Goal: Task Accomplishment & Management: Use online tool/utility

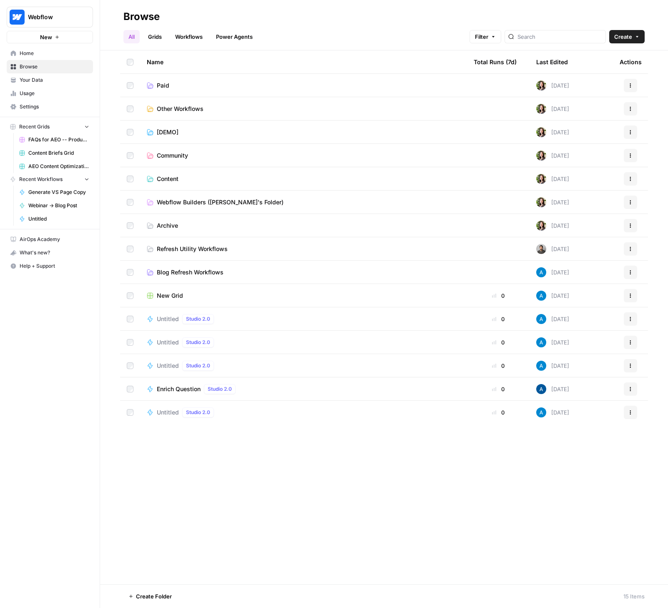
click at [173, 274] on span "Blog Refresh Workflows" at bounding box center [190, 272] width 67 height 8
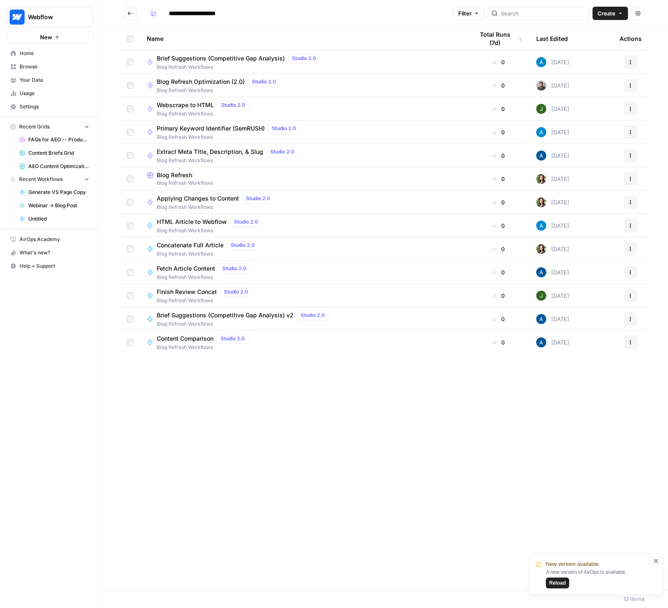
click at [175, 178] on span "Blog Refresh" at bounding box center [174, 175] width 35 height 8
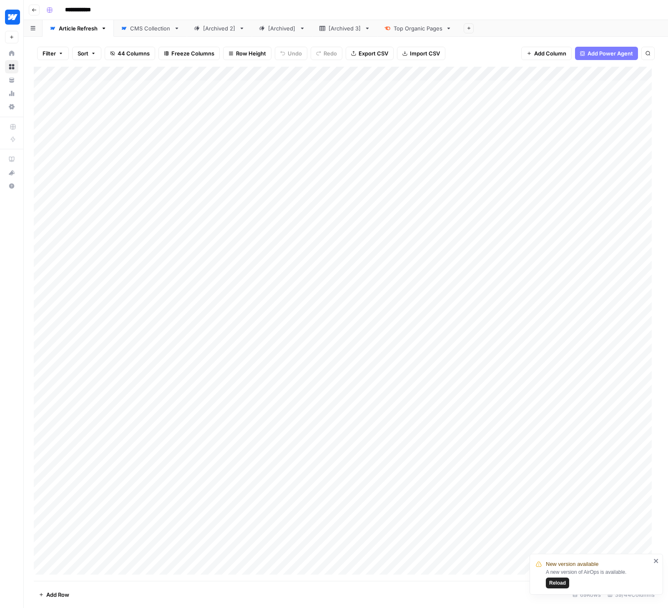
click at [154, 31] on div "CMS Collection" at bounding box center [150, 28] width 40 height 8
click at [71, 33] on link "Article Refresh" at bounding box center [78, 28] width 71 height 17
click at [471, 552] on div "Add Column" at bounding box center [346, 324] width 624 height 514
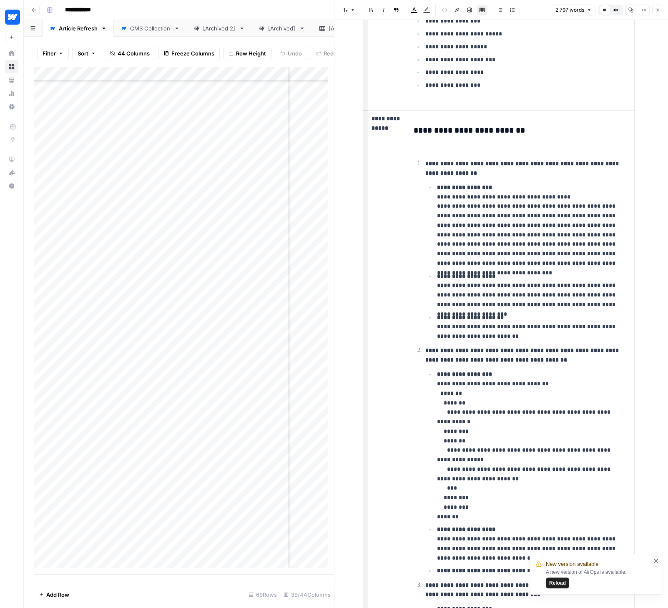
scroll to position [2631, 0]
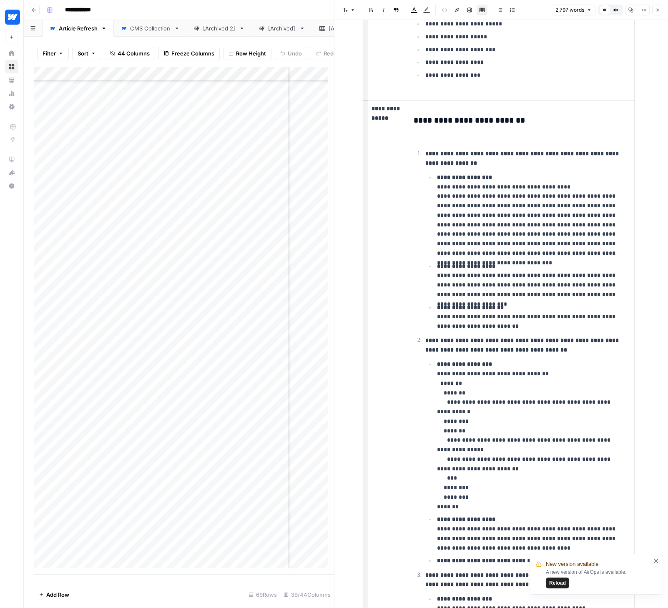
click at [626, 13] on button "Close" at bounding box center [657, 10] width 11 height 11
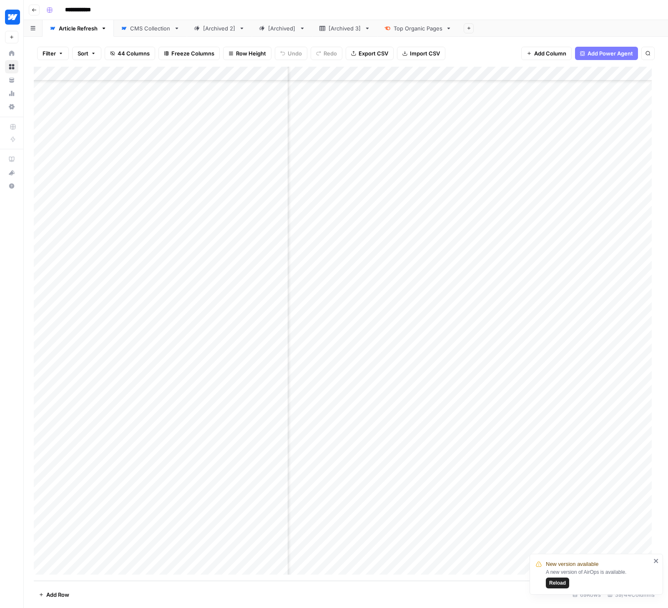
click at [368, 73] on div "Add Column" at bounding box center [346, 324] width 624 height 514
click at [321, 155] on span "Edit Workflow" at bounding box center [340, 155] width 73 height 8
click at [466, 553] on div "Add Column" at bounding box center [346, 324] width 624 height 514
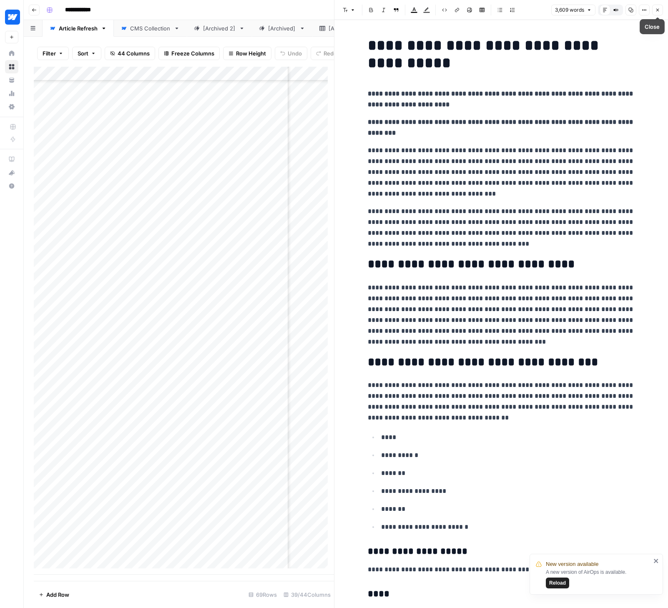
click at [626, 11] on button "Close" at bounding box center [657, 10] width 11 height 11
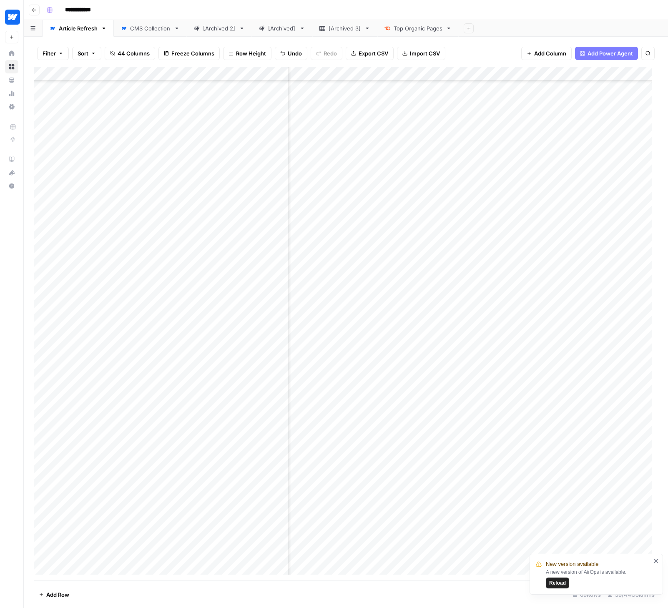
drag, startPoint x: 656, startPoint y: 559, endPoint x: 604, endPoint y: 554, distance: 52.8
click at [626, 559] on icon "close" at bounding box center [656, 560] width 6 height 7
click at [565, 553] on div "Add Column" at bounding box center [346, 324] width 624 height 514
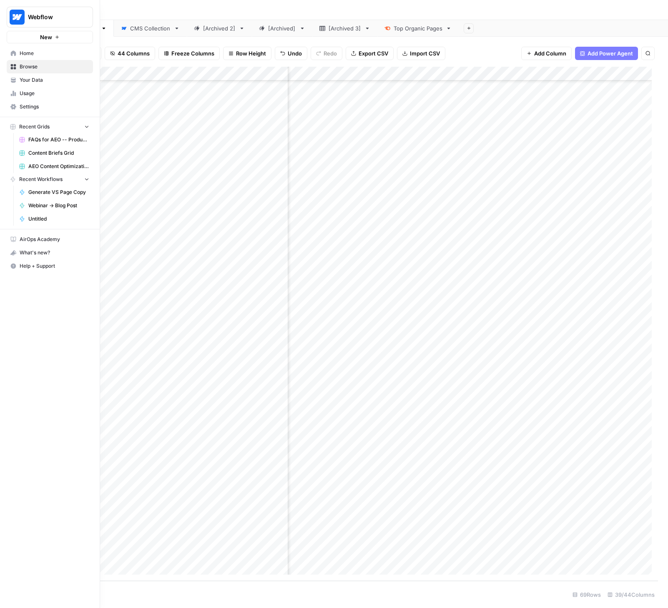
click at [41, 65] on span "Browse" at bounding box center [55, 67] width 70 height 8
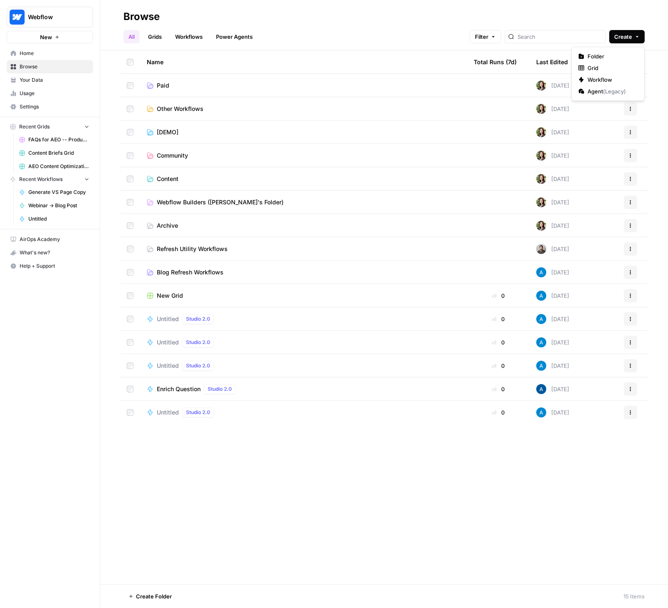
click at [624, 34] on span "Create" at bounding box center [623, 37] width 18 height 8
click at [598, 78] on span "Workflow" at bounding box center [610, 79] width 47 height 8
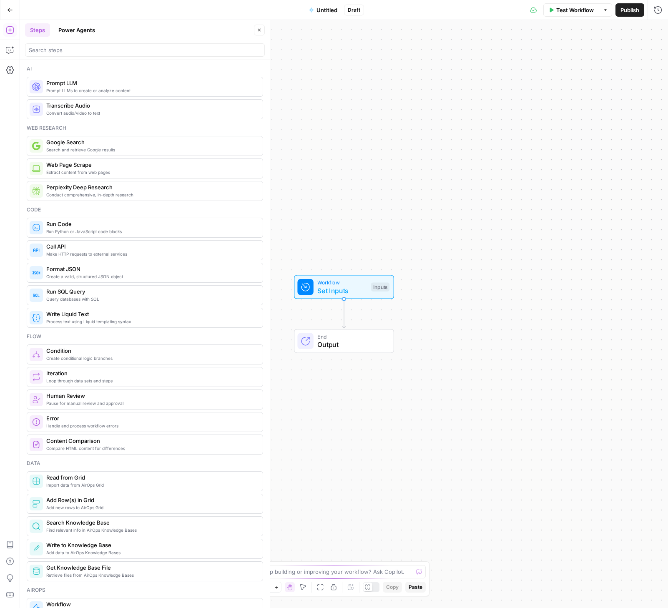
click at [78, 28] on button "Power Agents" at bounding box center [76, 29] width 47 height 13
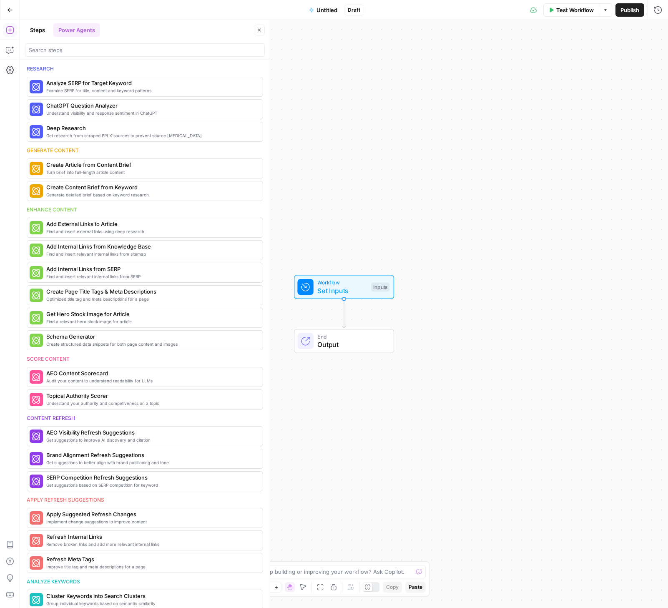
click at [92, 45] on div at bounding box center [145, 49] width 240 height 13
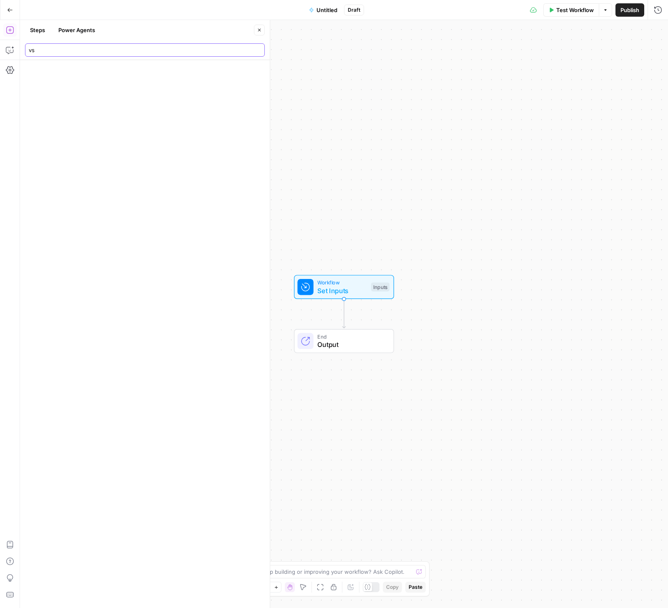
type input "v"
type input "[PERSON_NAME]"
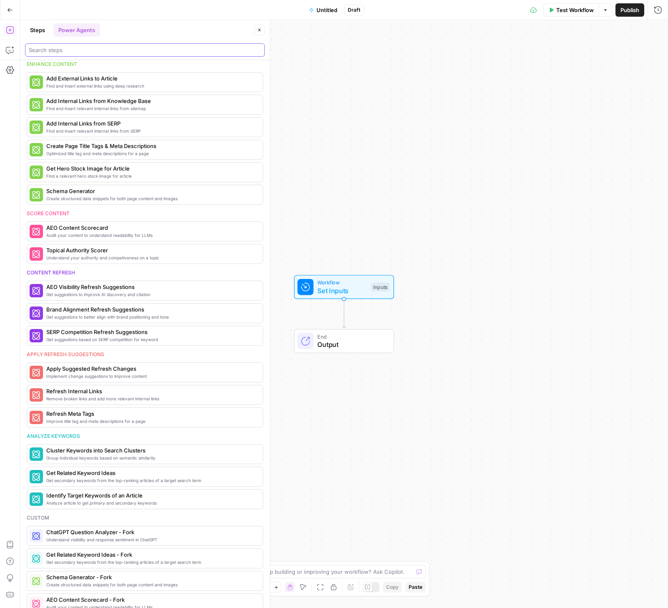
scroll to position [179, 0]
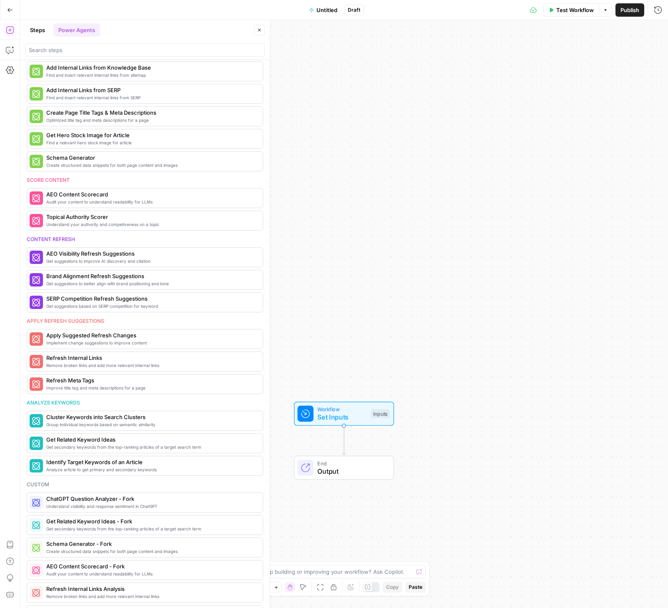
click at [9, 8] on icon "button" at bounding box center [10, 10] width 6 height 6
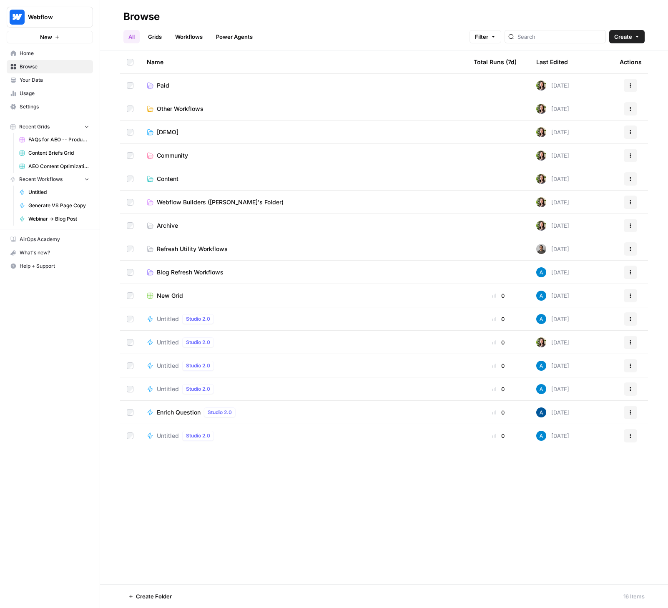
click at [29, 81] on span "Your Data" at bounding box center [55, 80] width 70 height 8
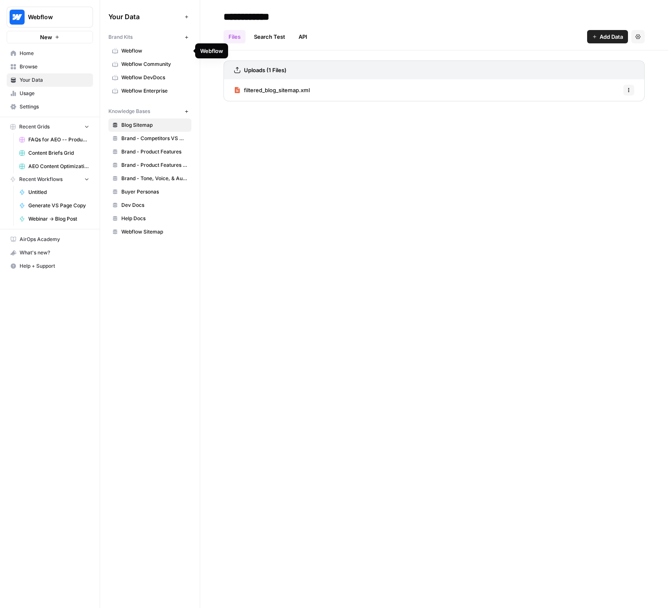
click at [140, 62] on span "Webflow Community" at bounding box center [154, 64] width 66 height 8
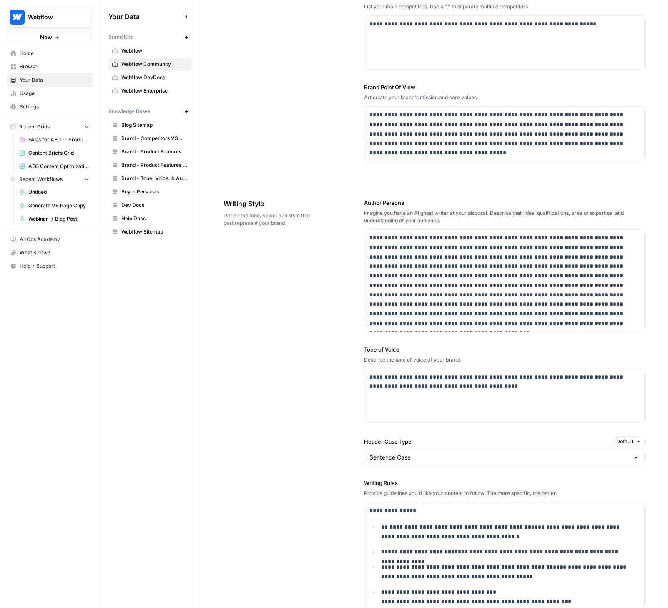
scroll to position [320, 0]
click at [37, 67] on span "Browse" at bounding box center [55, 67] width 70 height 8
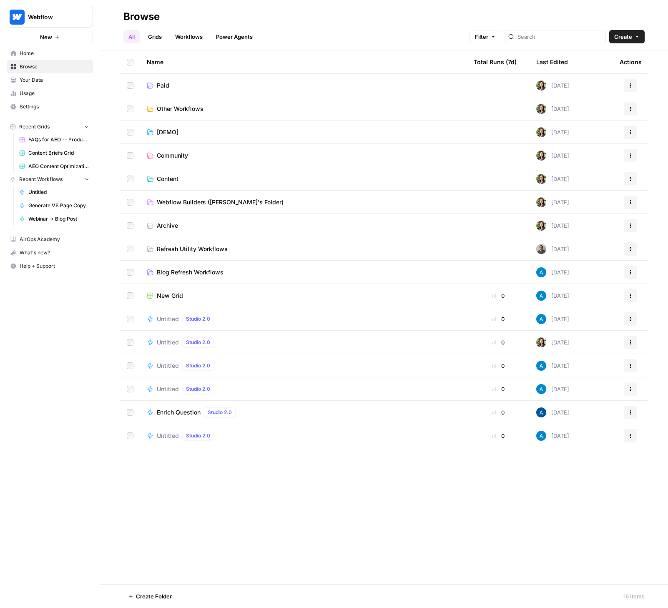
click at [612, 38] on button "Create" at bounding box center [626, 36] width 35 height 13
click at [594, 78] on span "Workflow" at bounding box center [610, 79] width 47 height 8
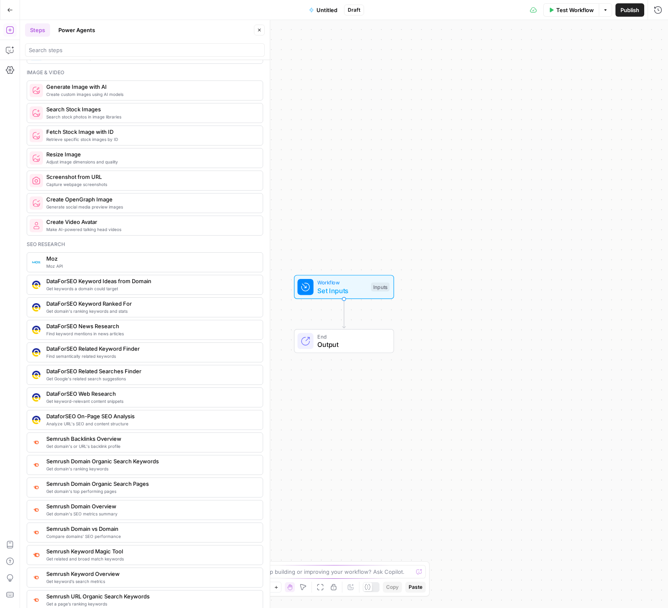
scroll to position [419, 0]
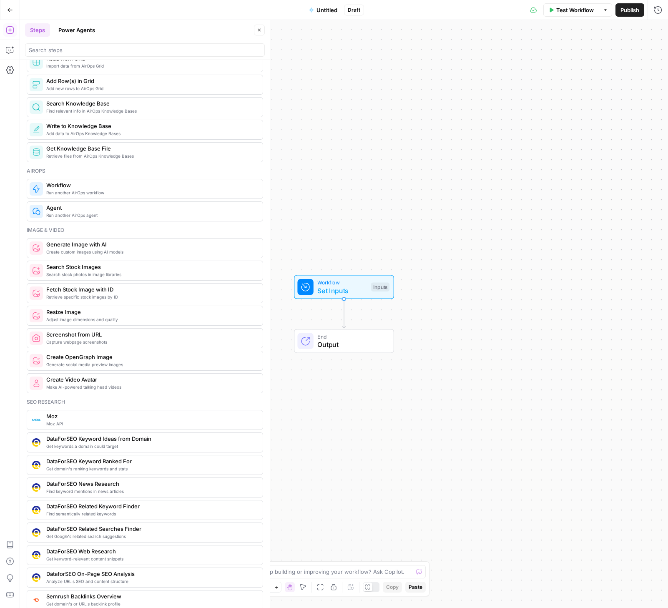
click at [74, 29] on button "Power Agents" at bounding box center [76, 29] width 47 height 13
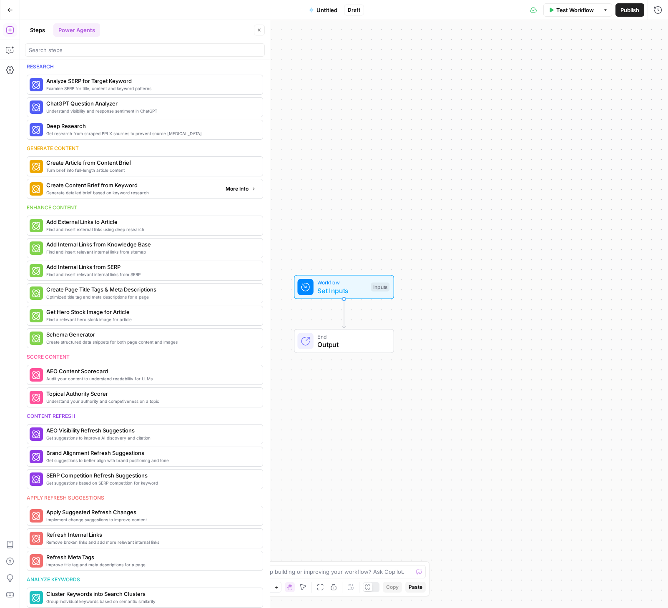
scroll to position [0, 0]
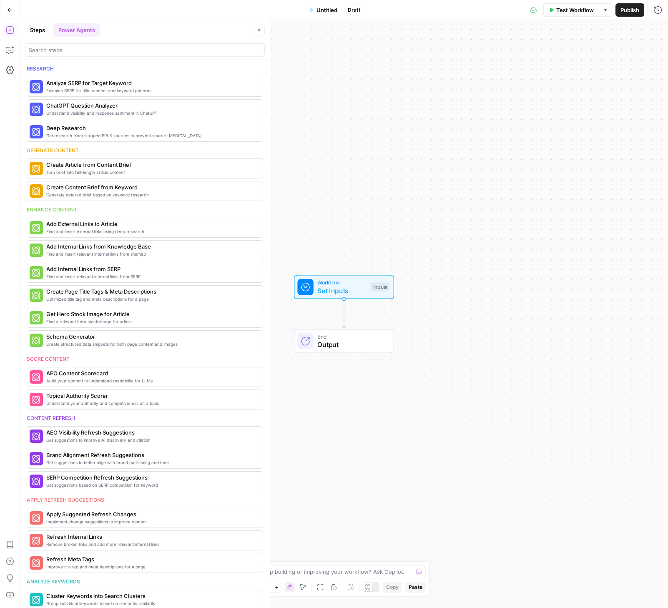
click at [12, 12] on icon "button" at bounding box center [10, 10] width 6 height 6
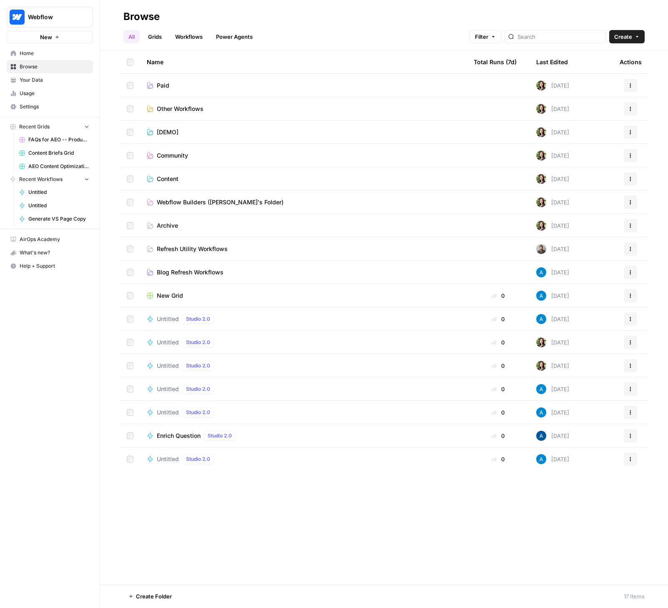
click at [170, 182] on span "Content" at bounding box center [168, 179] width 22 height 8
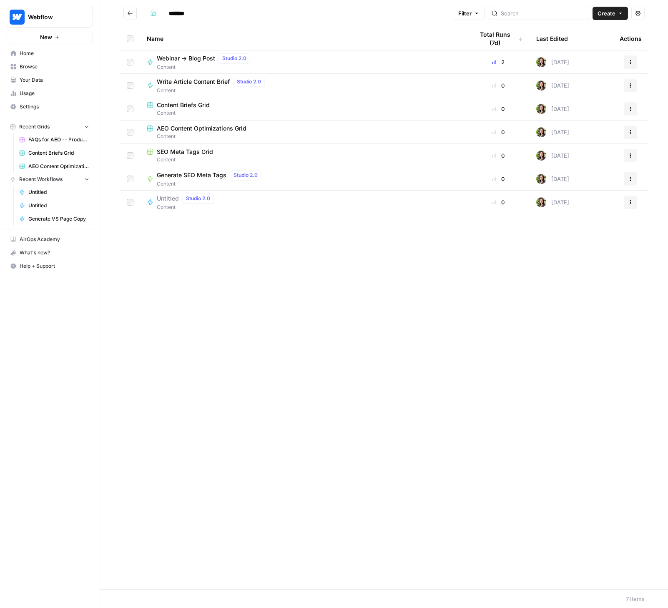
click at [173, 57] on span "Webinar -> Blog Post" at bounding box center [186, 58] width 58 height 8
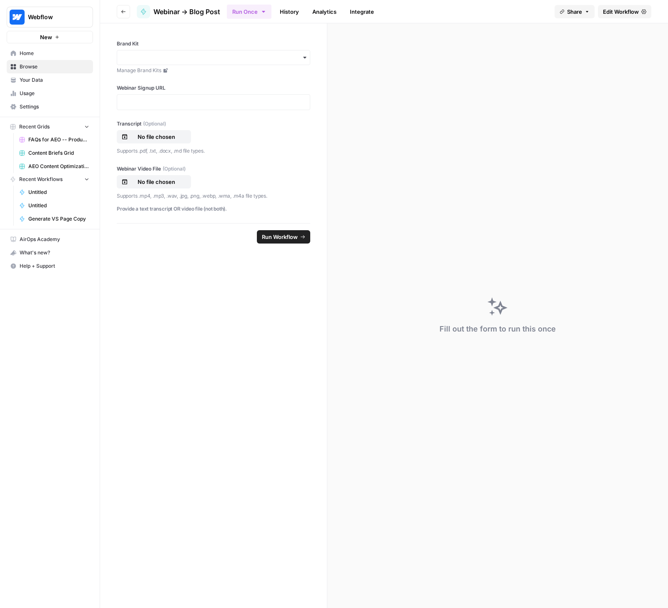
click at [621, 12] on span "Edit Workflow" at bounding box center [621, 12] width 36 height 8
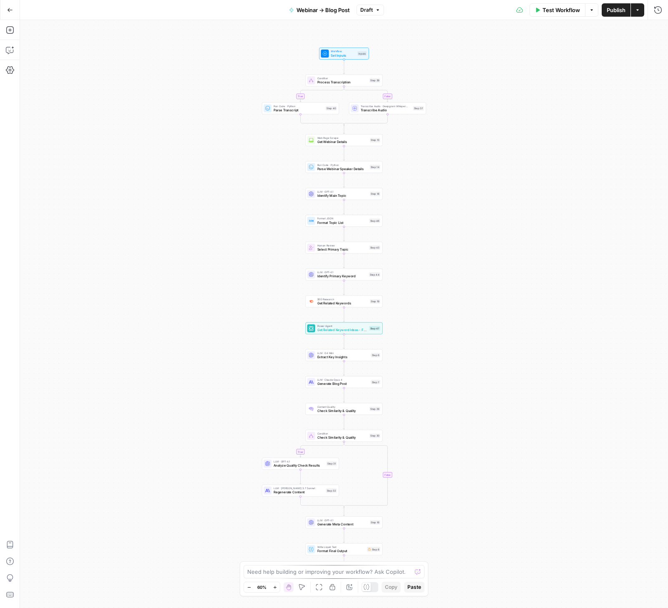
click at [273, 589] on icon "button" at bounding box center [275, 587] width 5 height 5
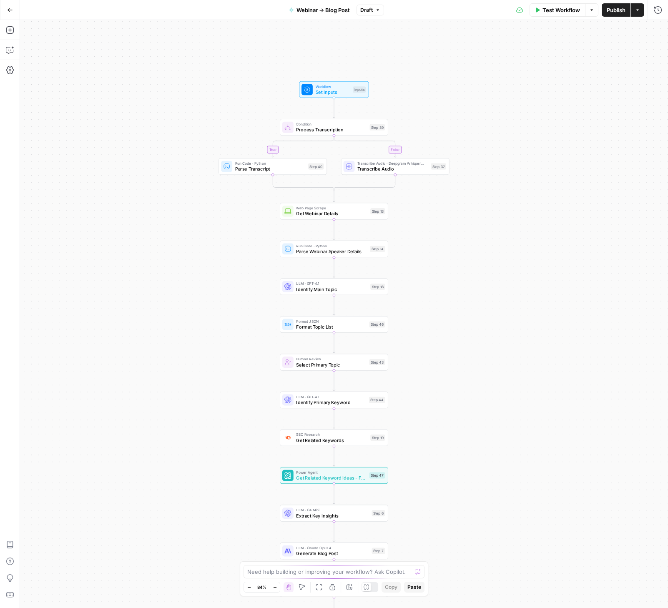
drag, startPoint x: 471, startPoint y: 115, endPoint x: 461, endPoint y: 256, distance: 141.6
click at [461, 256] on div "true false true false Workflow Set Inputs Inputs Condition Process Transcriptio…" at bounding box center [344, 314] width 648 height 588
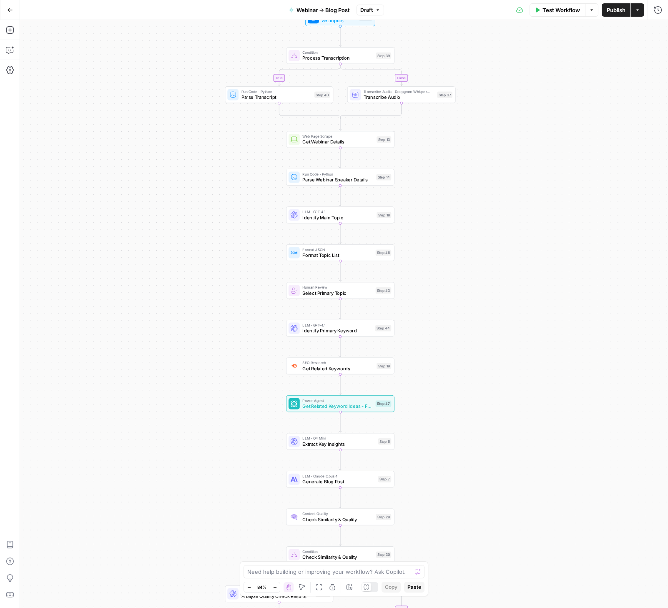
drag, startPoint x: 463, startPoint y: 270, endPoint x: 429, endPoint y: 166, distance: 110.1
click at [469, 199] on div "true false true false Workflow Set Inputs Inputs Condition Process Transcriptio…" at bounding box center [344, 314] width 648 height 588
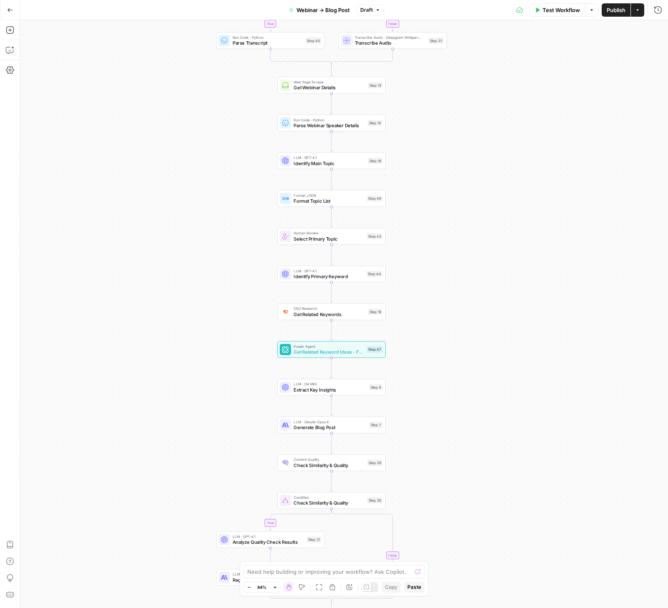
drag, startPoint x: 450, startPoint y: 226, endPoint x: 442, endPoint y: 172, distance: 54.4
click at [442, 172] on div "true false true false Workflow Set Inputs Inputs Condition Process Transcriptio…" at bounding box center [344, 314] width 648 height 588
click at [295, 239] on span "Select Primary Topic" at bounding box center [328, 238] width 70 height 7
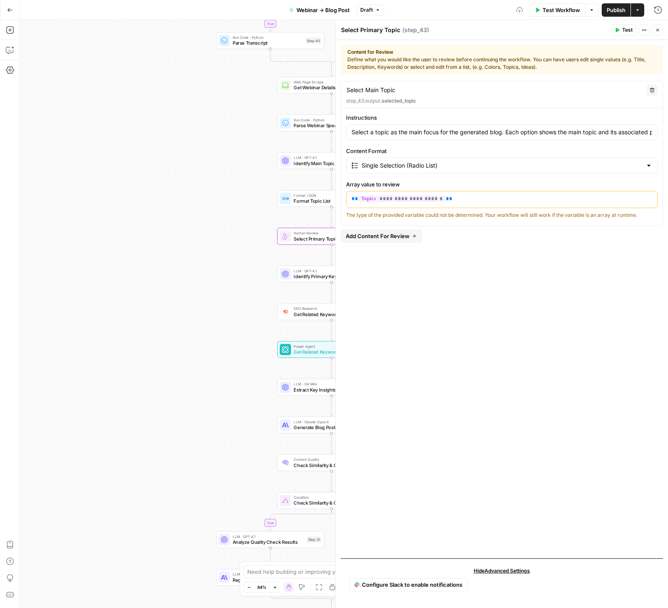
type input "Select a topic as the main focus for the generated blog. Each option shows the …"
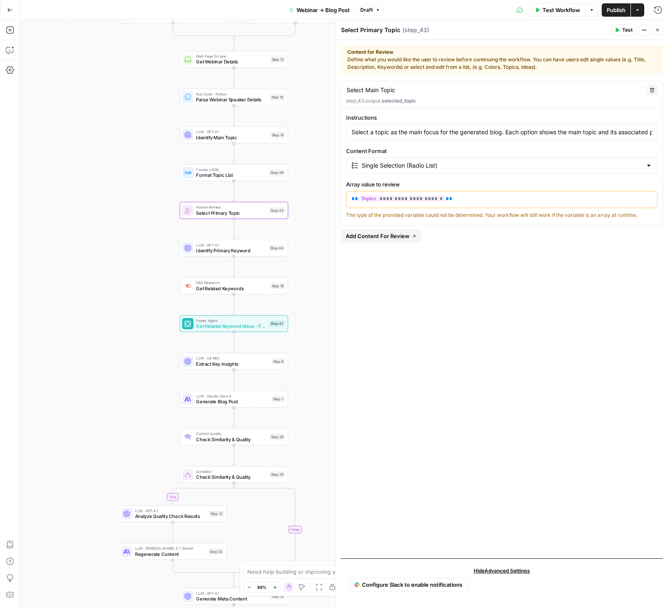
drag, startPoint x: 210, startPoint y: 265, endPoint x: 115, endPoint y: 241, distance: 99.0
click at [115, 241] on div "true false true false Workflow Set Inputs Inputs Condition Process Transcriptio…" at bounding box center [344, 314] width 648 height 588
click at [216, 251] on span "Identify Primary Keyword" at bounding box center [231, 250] width 70 height 7
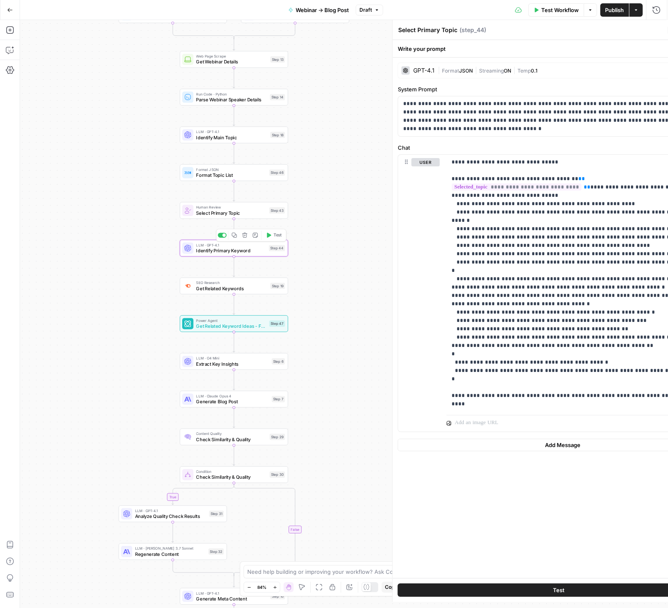
type textarea "Identify Primary Keyword"
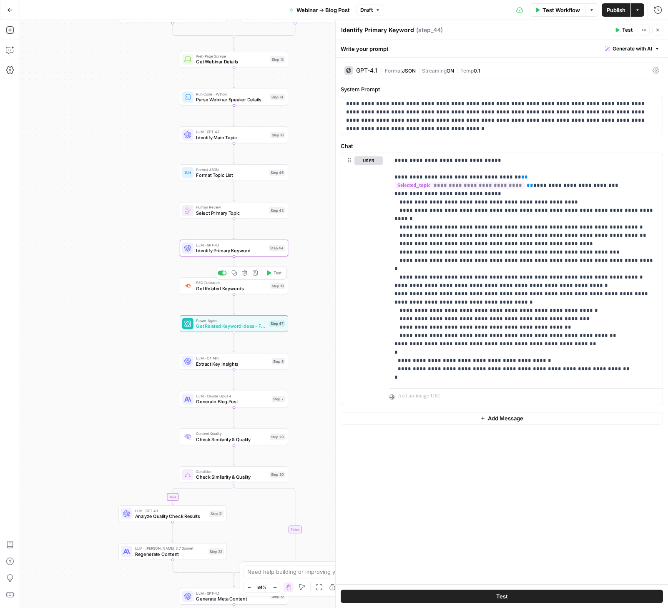
click at [217, 287] on span "Get Related Keywords" at bounding box center [231, 288] width 71 height 7
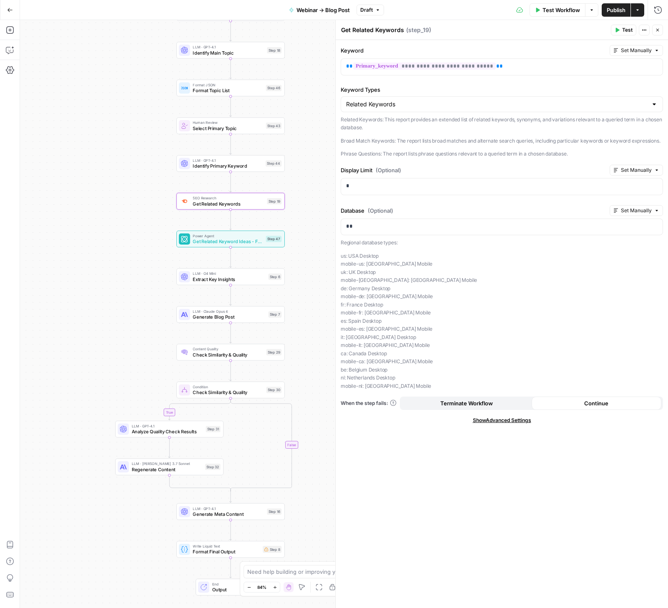
drag, startPoint x: 308, startPoint y: 363, endPoint x: 304, endPoint y: 278, distance: 84.7
click at [304, 278] on div "true false true false Workflow Set Inputs Inputs Condition Process Transcriptio…" at bounding box center [344, 314] width 648 height 588
click at [211, 319] on span "Generate Blog Post" at bounding box center [229, 316] width 73 height 7
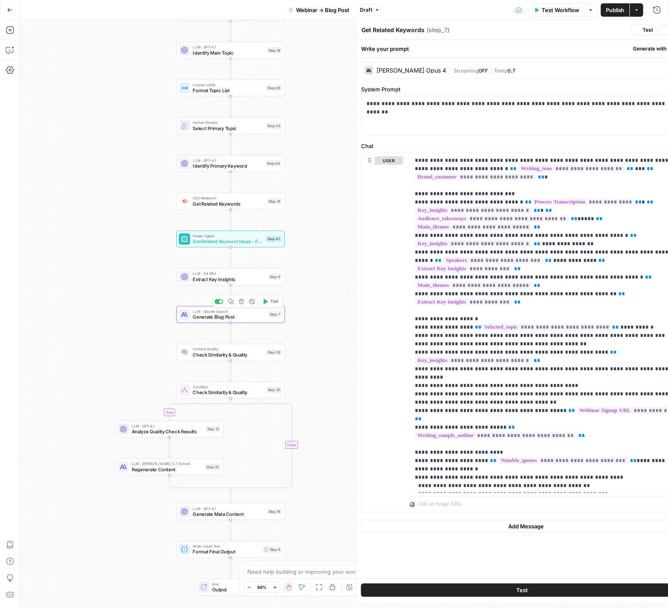
type textarea "Generate Blog Post"
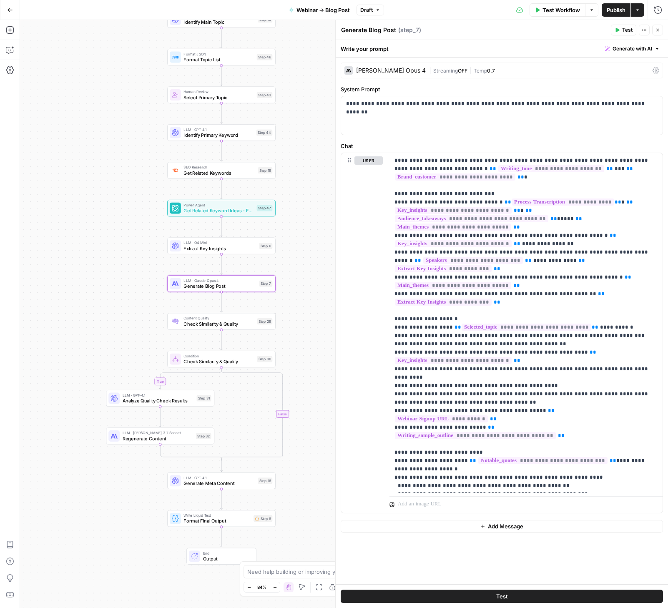
drag, startPoint x: 301, startPoint y: 271, endPoint x: 275, endPoint y: 245, distance: 36.5
click at [275, 245] on div "true false true false Workflow Set Inputs Inputs Condition Process Transcriptio…" at bounding box center [344, 314] width 648 height 588
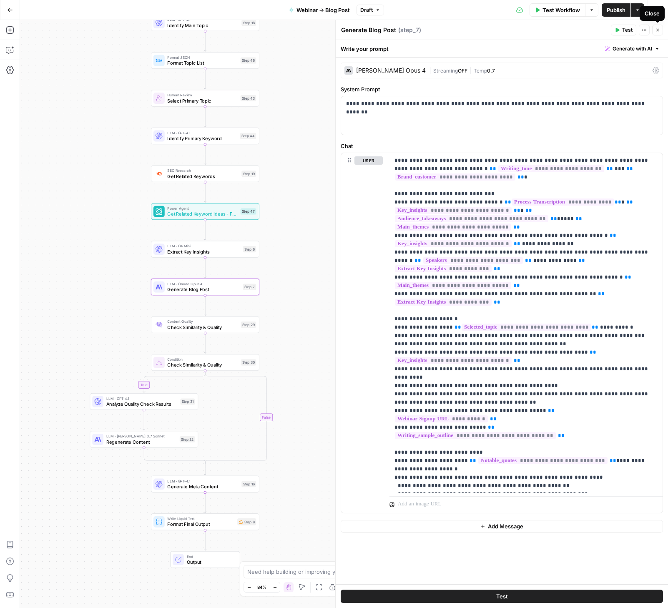
click at [626, 28] on icon "button" at bounding box center [657, 30] width 5 height 5
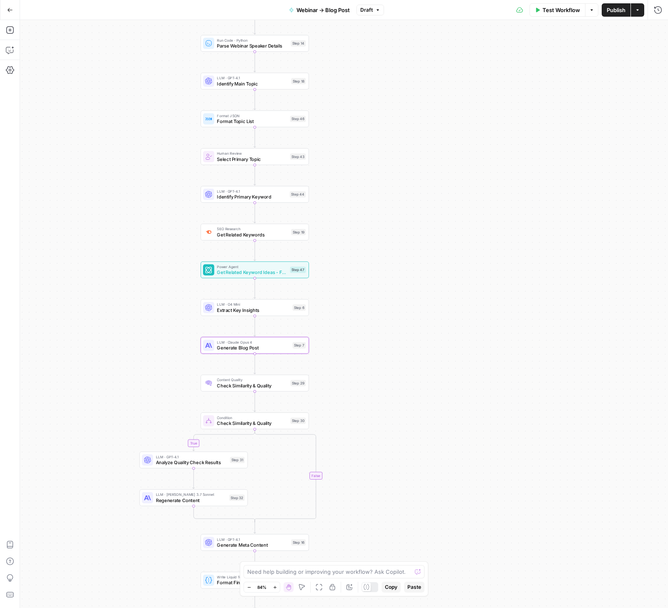
drag, startPoint x: 389, startPoint y: 97, endPoint x: 463, endPoint y: 195, distance: 122.6
click at [465, 197] on div "true false true false Workflow Set Inputs Inputs Condition Process Transcriptio…" at bounding box center [344, 314] width 648 height 588
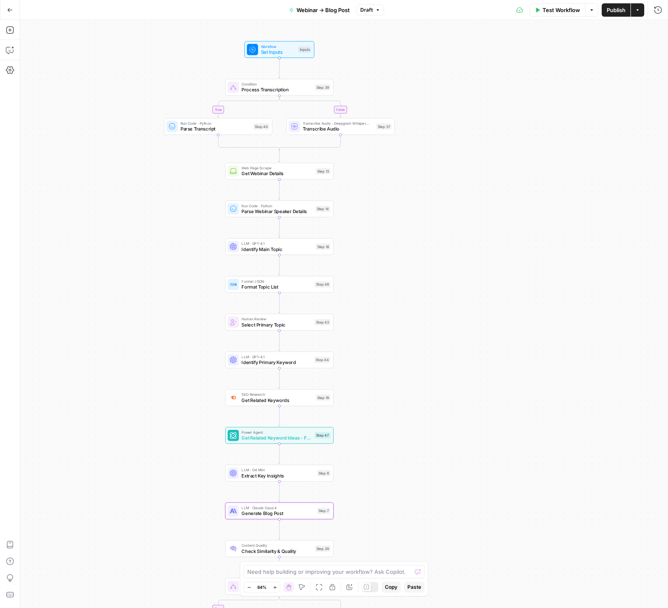
drag, startPoint x: 411, startPoint y: 96, endPoint x: 394, endPoint y: 197, distance: 102.2
click at [394, 197] on div "true false true false Workflow Set Inputs Inputs Condition Process Transcriptio…" at bounding box center [344, 314] width 648 height 588
click at [566, 10] on span "Test Workflow" at bounding box center [561, 10] width 38 height 8
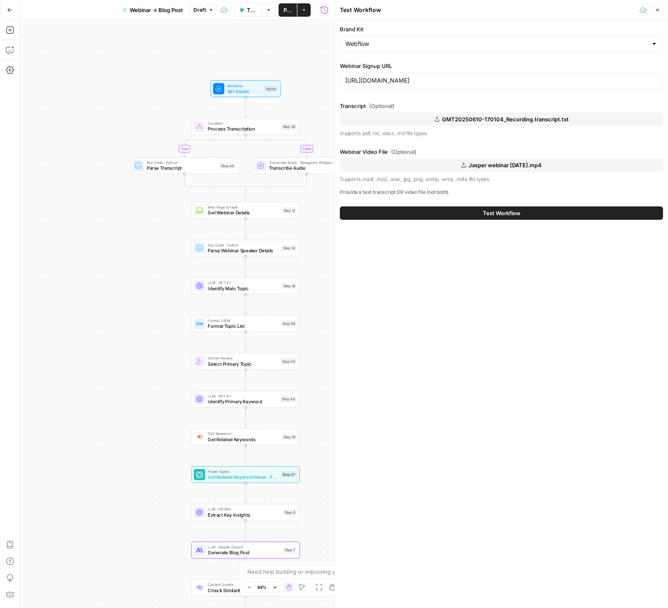
drag, startPoint x: 191, startPoint y: 170, endPoint x: 145, endPoint y: 220, distance: 68.4
click at [145, 220] on div "true false true false Workflow Set Inputs Inputs Condition Process Transcriptio…" at bounding box center [177, 314] width 314 height 588
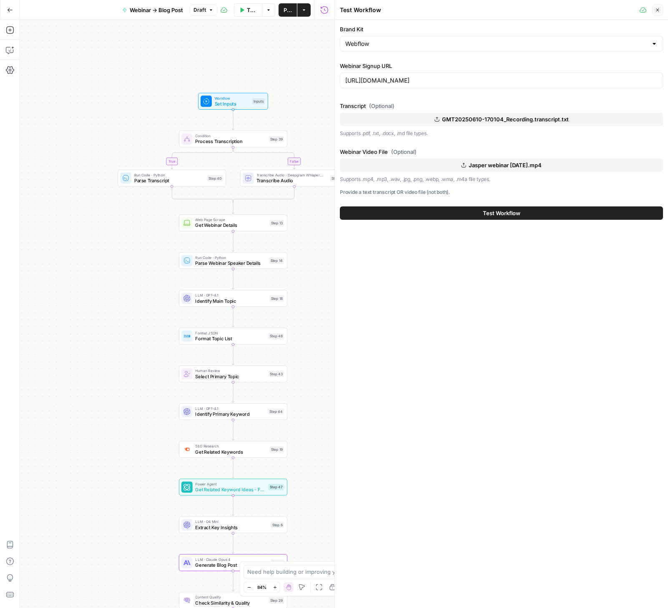
click at [626, 10] on icon "button" at bounding box center [657, 10] width 5 height 5
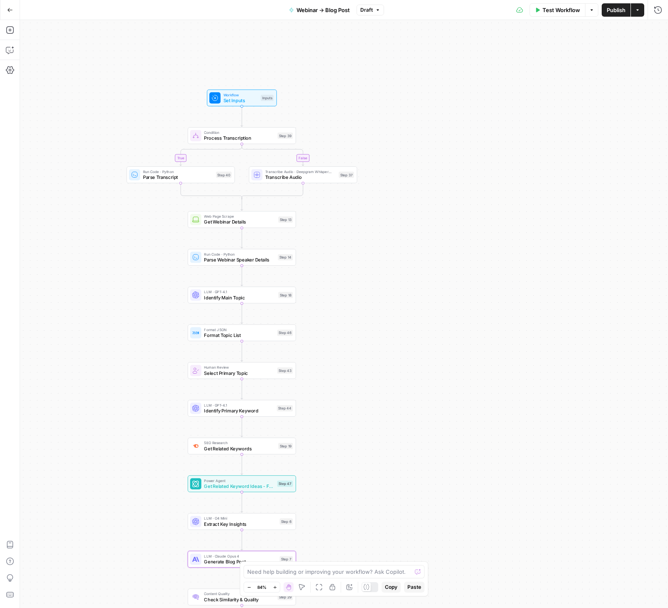
drag, startPoint x: 351, startPoint y: 125, endPoint x: 514, endPoint y: 99, distance: 165.5
click at [522, 96] on div "true false true false Workflow Set Inputs Inputs Condition Process Transcriptio…" at bounding box center [344, 314] width 648 height 588
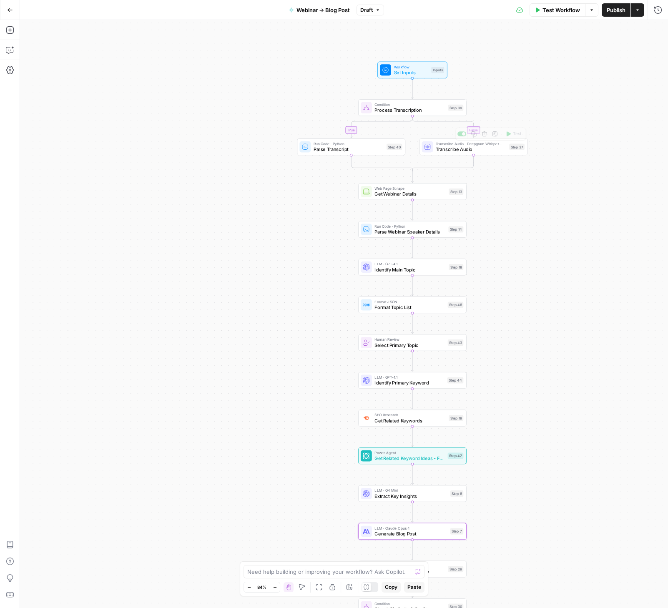
drag, startPoint x: 587, startPoint y: 127, endPoint x: 568, endPoint y: 139, distance: 22.5
click at [568, 139] on div "true false true false Workflow Set Inputs Inputs Condition Process Transcriptio…" at bounding box center [344, 314] width 648 height 588
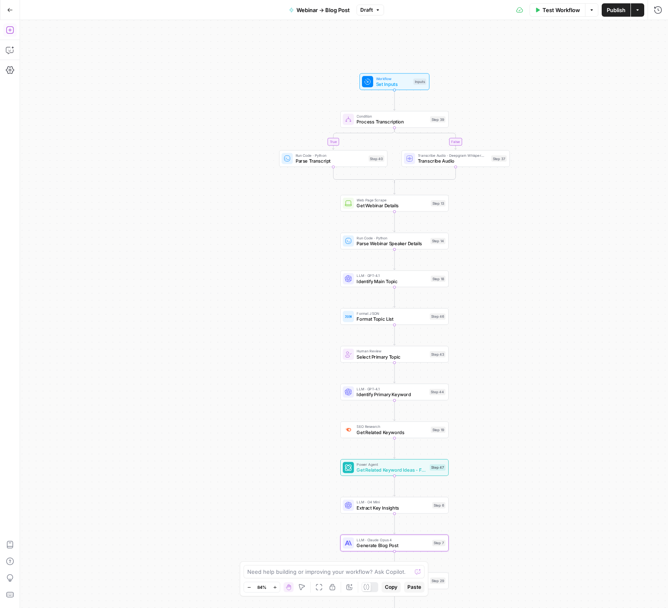
drag, startPoint x: 10, startPoint y: 30, endPoint x: 27, endPoint y: 30, distance: 16.7
click at [10, 30] on icon "button" at bounding box center [10, 30] width 8 height 8
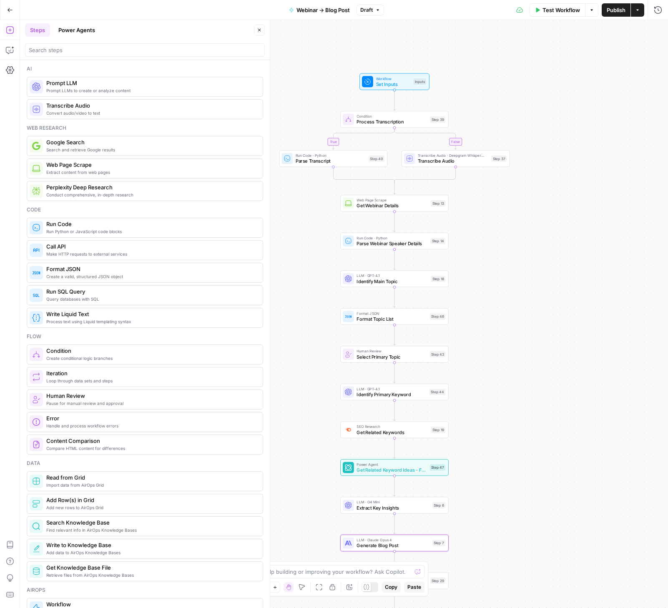
click at [91, 110] on span "Convert audio/video to text" at bounding box center [151, 113] width 210 height 7
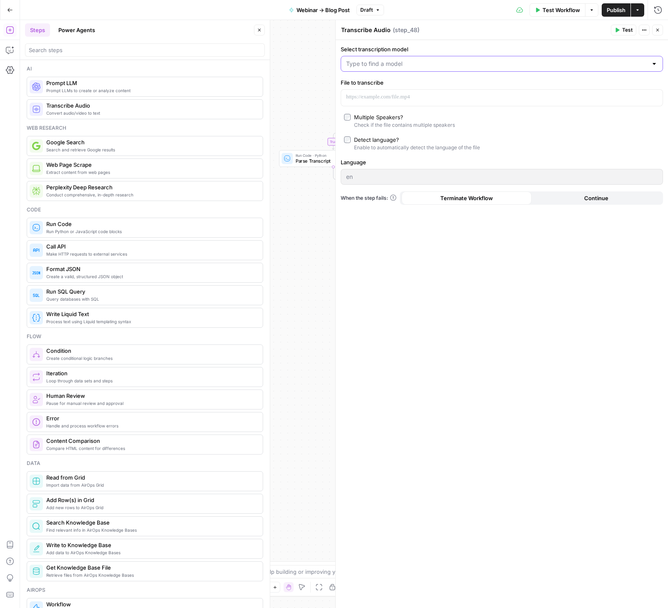
click at [410, 65] on input "Select transcription model" at bounding box center [496, 64] width 301 height 8
click at [305, 112] on div "true false true false Workflow Set Inputs Inputs Condition Process Transcriptio…" at bounding box center [344, 314] width 648 height 588
click at [626, 28] on icon "button" at bounding box center [657, 30] width 5 height 5
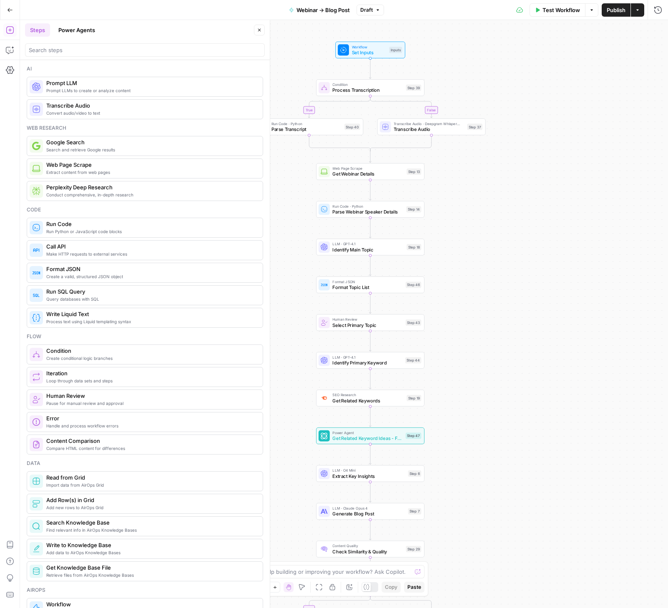
drag, startPoint x: 589, startPoint y: 110, endPoint x: 566, endPoint y: 80, distance: 38.6
click at [566, 80] on div "true false true false Workflow Set Inputs Inputs Condition Process Transcriptio…" at bounding box center [344, 314] width 648 height 588
drag, startPoint x: 562, startPoint y: 164, endPoint x: 545, endPoint y: 181, distance: 23.9
click at [545, 181] on div "true false true false Workflow Set Inputs Inputs Condition Process Transcriptio…" at bounding box center [344, 314] width 648 height 588
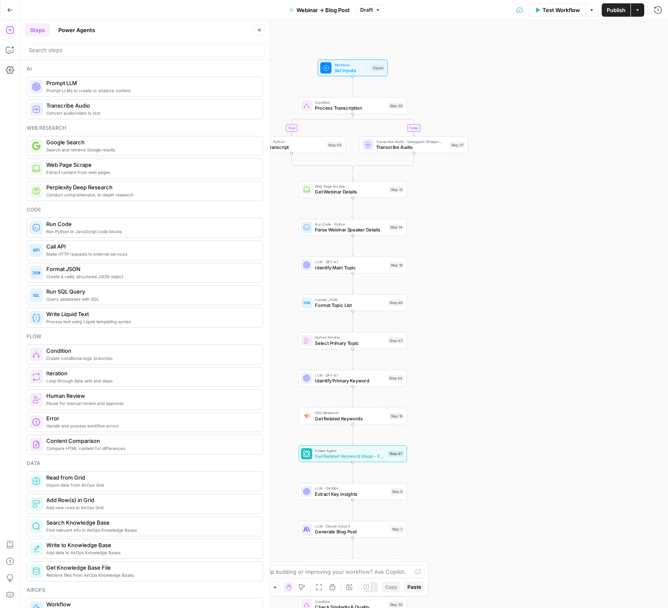
drag, startPoint x: 505, startPoint y: 196, endPoint x: 616, endPoint y: 78, distance: 161.6
click at [616, 78] on div "true false true false Workflow Set Inputs Inputs Condition Process Transcriptio…" at bounding box center [344, 314] width 648 height 588
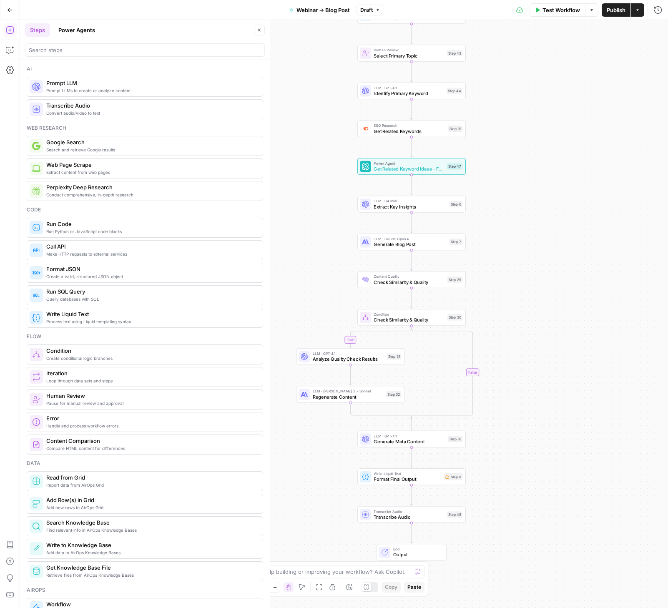
drag, startPoint x: 586, startPoint y: 163, endPoint x: 535, endPoint y: -3, distance: 173.4
click at [535, 0] on html "Webflow New Home Browse Your Data Usage Settings Recent Grids FAQs for AEO -- P…" at bounding box center [334, 304] width 668 height 608
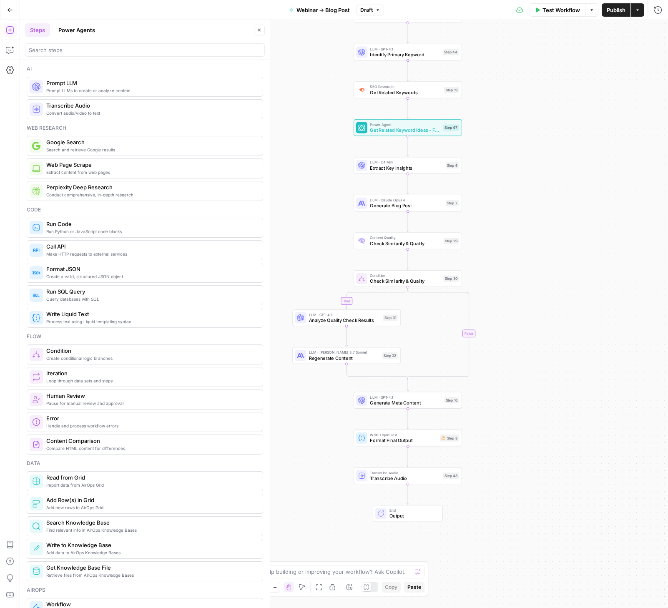
drag, startPoint x: 601, startPoint y: 220, endPoint x: 570, endPoint y: 265, distance: 54.9
click at [595, 198] on div "true false true false Workflow Set Inputs Inputs Condition Process Transcriptio…" at bounding box center [344, 314] width 648 height 588
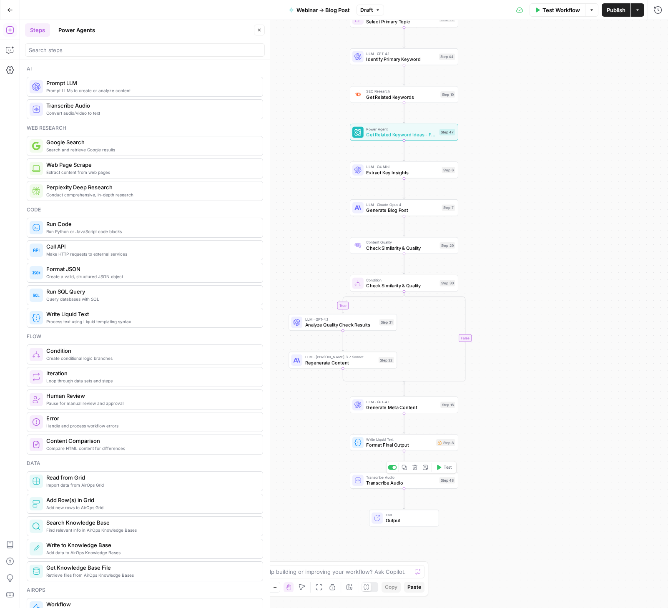
click at [413, 466] on icon "button" at bounding box center [414, 467] width 5 height 5
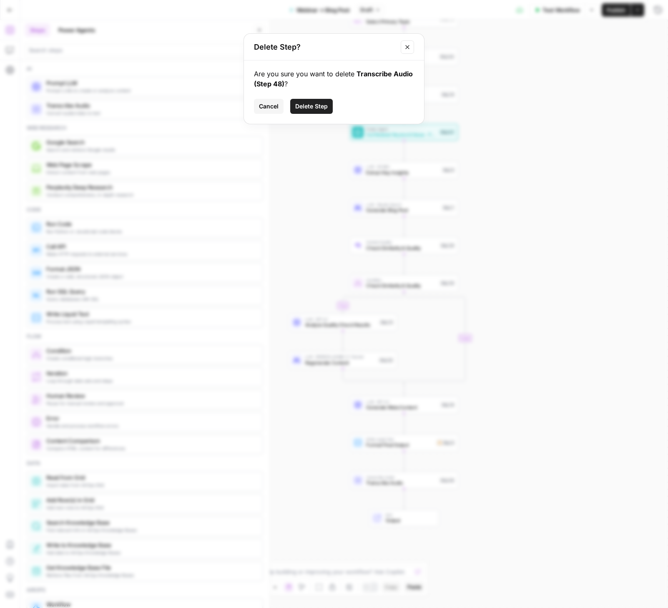
click at [305, 106] on span "Delete Step" at bounding box center [311, 106] width 33 height 8
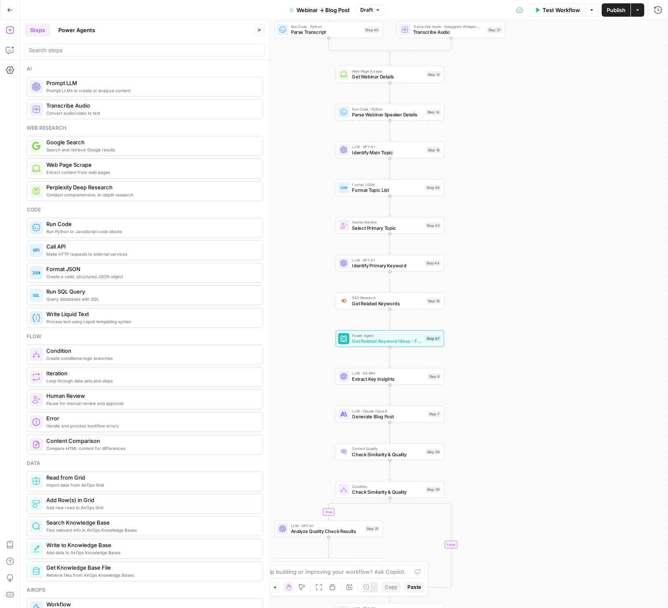
drag, startPoint x: 569, startPoint y: 198, endPoint x: 553, endPoint y: 359, distance: 162.5
click at [553, 359] on div "true false true false Workflow Set Inputs Inputs Condition Process Transcriptio…" at bounding box center [344, 314] width 648 height 588
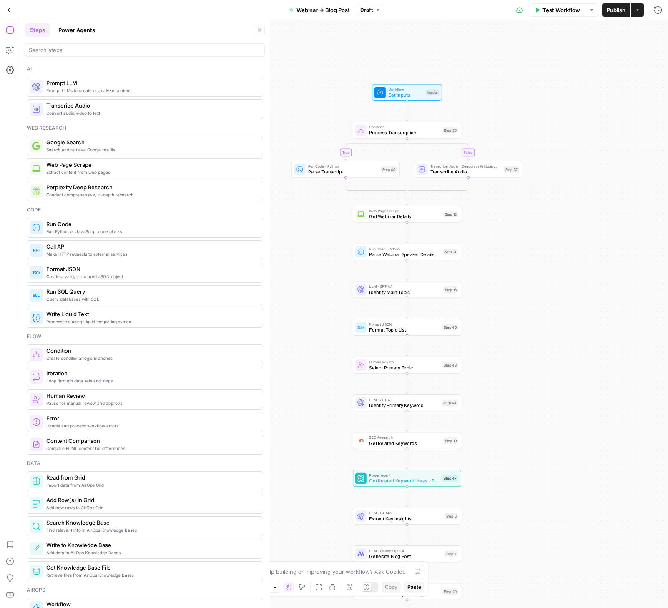
drag, startPoint x: 551, startPoint y: 160, endPoint x: 568, endPoint y: 299, distance: 139.8
click at [568, 299] on div "true false true false Workflow Set Inputs Inputs Condition Process Transcriptio…" at bounding box center [344, 314] width 648 height 588
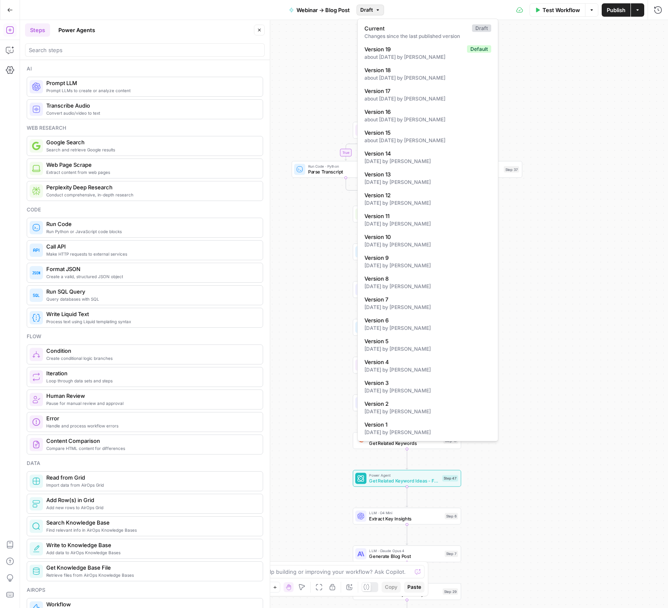
click at [377, 5] on button "Draft" at bounding box center [370, 10] width 28 height 11
click at [392, 56] on div "about [DATE] by [PERSON_NAME]" at bounding box center [427, 57] width 127 height 8
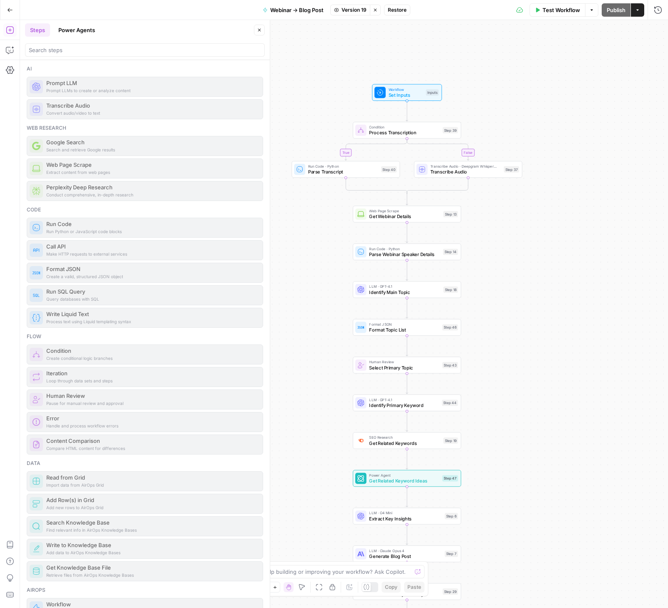
click at [404, 10] on span "Restore" at bounding box center [397, 10] width 19 height 8
click at [301, 95] on span "Restore" at bounding box center [306, 96] width 22 height 8
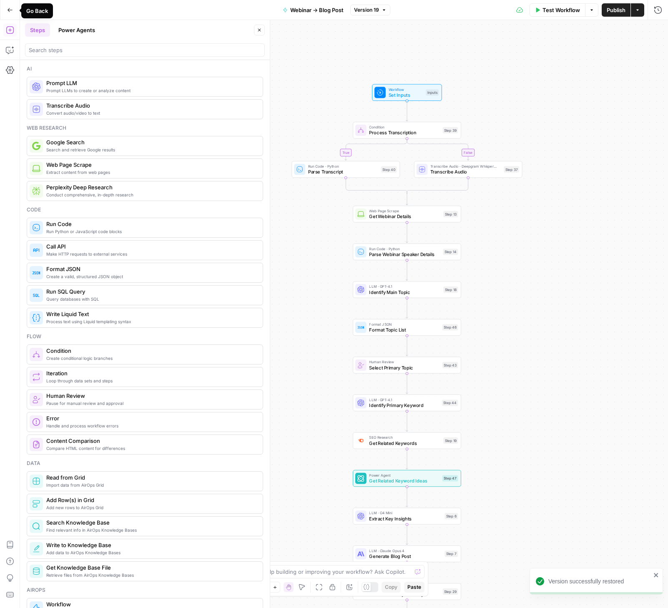
click at [10, 10] on icon "button" at bounding box center [10, 10] width 6 height 6
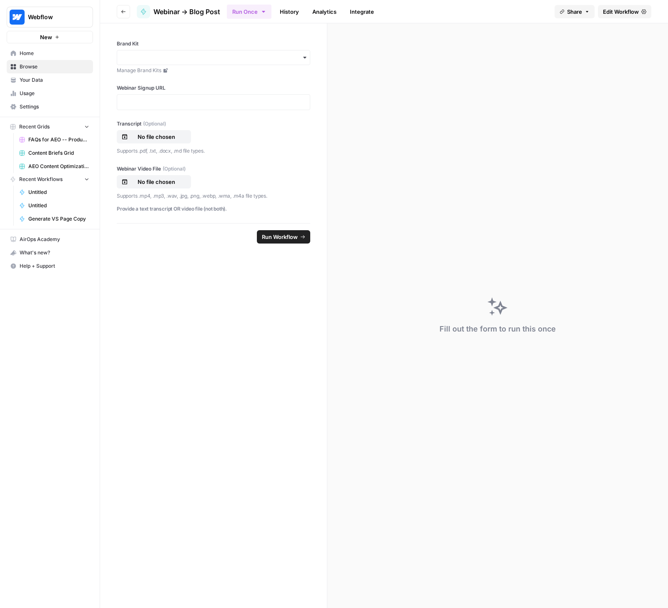
click at [622, 14] on span "Edit Workflow" at bounding box center [621, 12] width 36 height 8
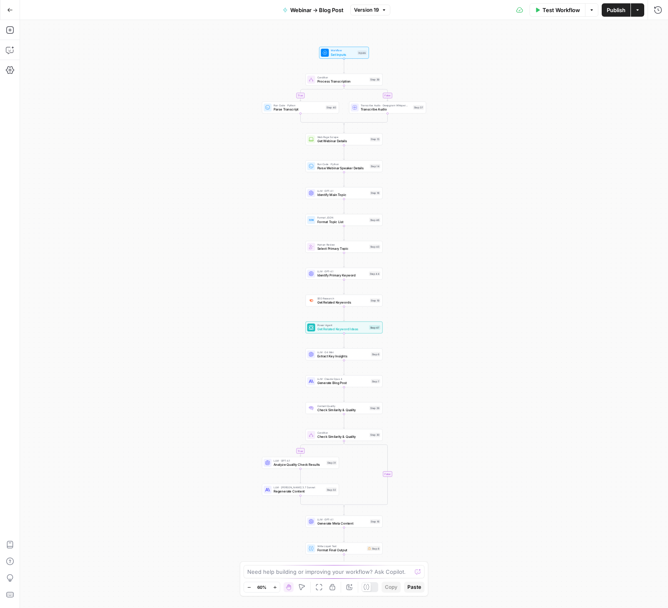
click at [338, 81] on span "Process Transcription" at bounding box center [342, 81] width 50 height 5
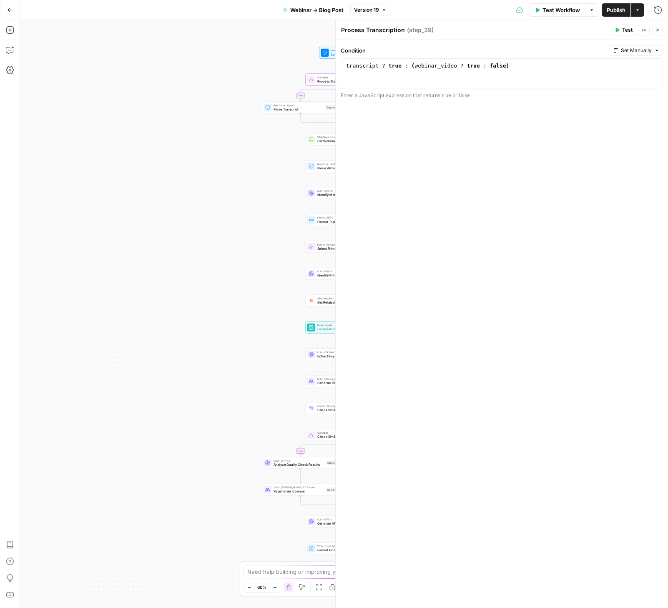
click at [626, 28] on icon "button" at bounding box center [657, 30] width 5 height 5
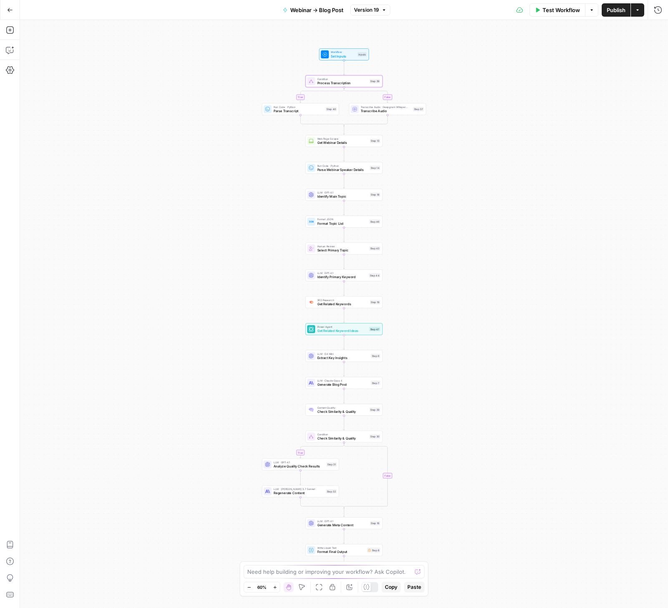
click at [275, 589] on icon "button" at bounding box center [275, 587] width 5 height 5
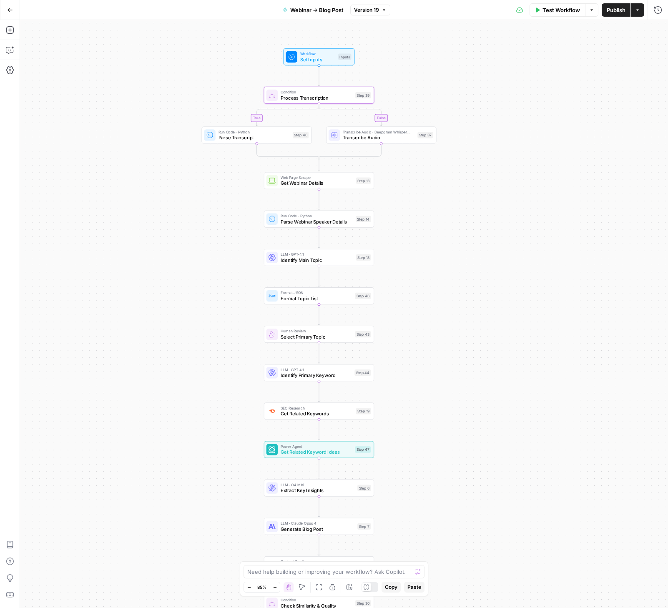
drag, startPoint x: 471, startPoint y: 121, endPoint x: 446, endPoint y: 187, distance: 70.4
click at [446, 187] on div "true false true false Workflow Set Inputs Inputs Condition Process Transcriptio…" at bounding box center [344, 314] width 648 height 588
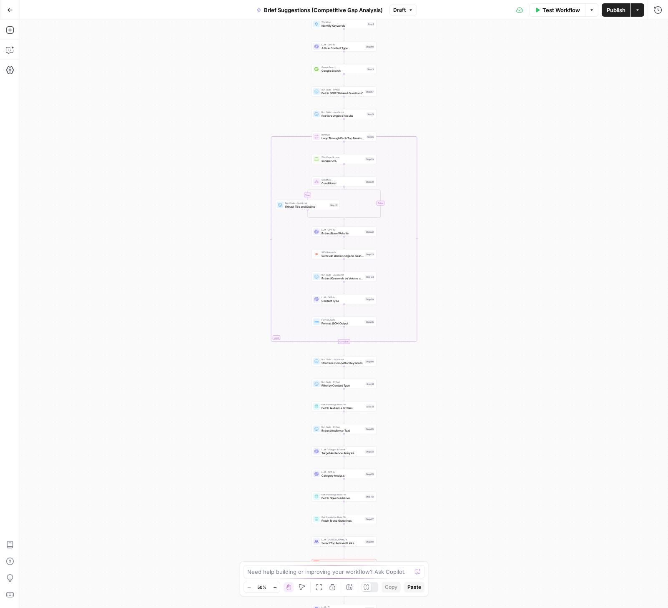
click at [276, 589] on button "Zoom In" at bounding box center [275, 587] width 10 height 10
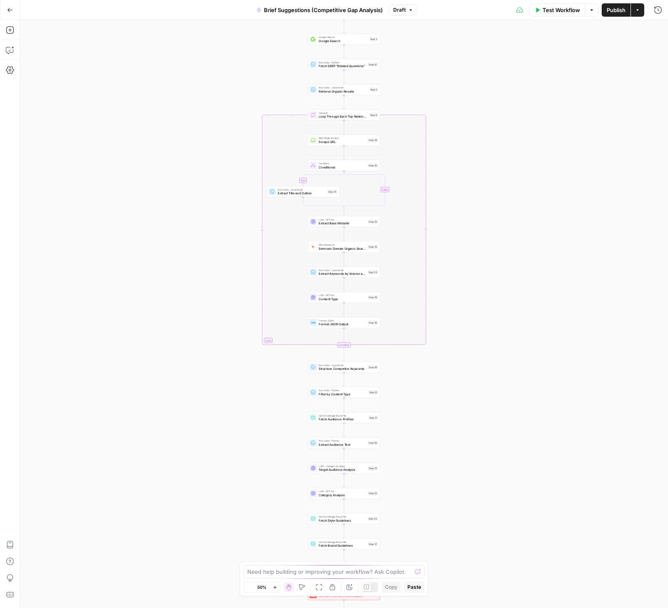
click at [276, 589] on button "Zoom In" at bounding box center [275, 587] width 10 height 10
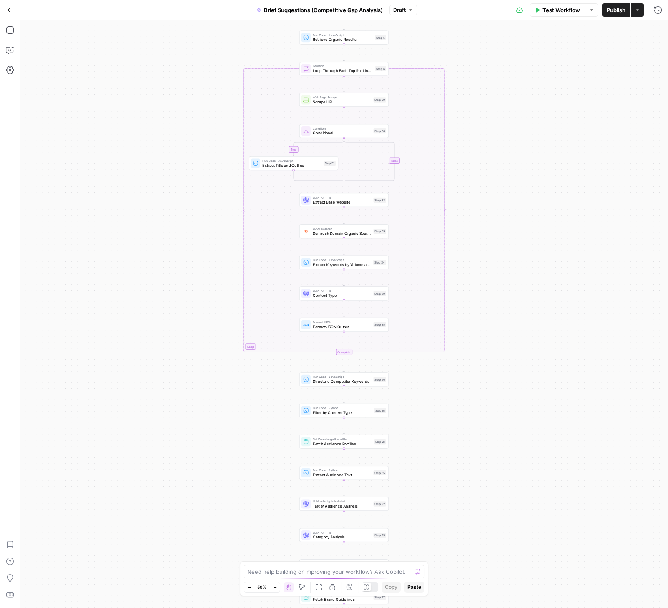
click at [276, 589] on button "Zoom In" at bounding box center [275, 587] width 10 height 10
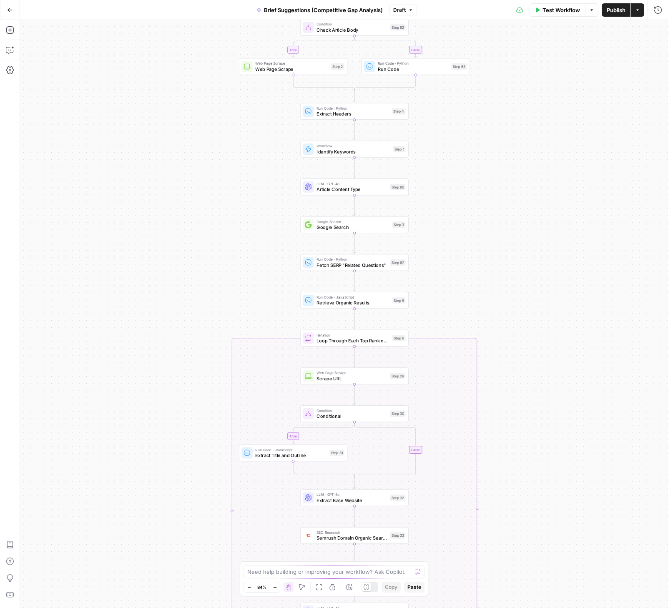
drag, startPoint x: 562, startPoint y: 120, endPoint x: 523, endPoint y: 215, distance: 102.8
click at [573, 424] on div "true false true false Workflow Set Inputs Inputs Condition Check Article Body S…" at bounding box center [344, 314] width 648 height 588
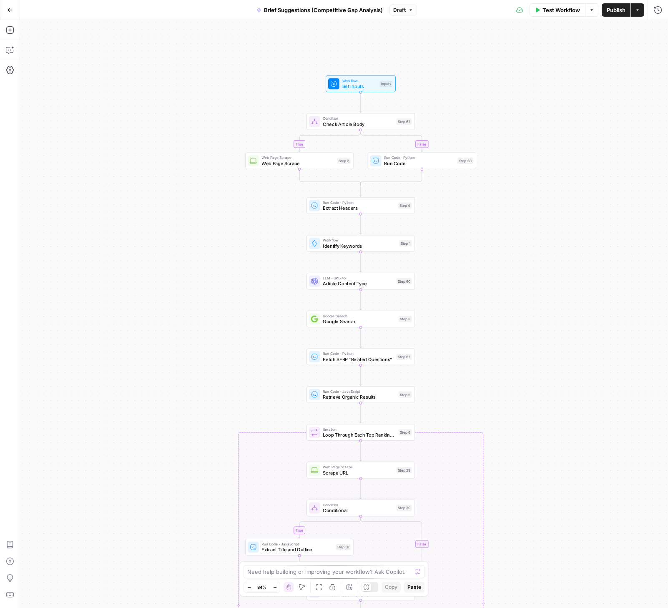
drag, startPoint x: 523, startPoint y: 215, endPoint x: 524, endPoint y: 154, distance: 60.5
click at [524, 154] on div "true false true false Workflow Set Inputs Inputs Condition Check Article Body S…" at bounding box center [344, 314] width 648 height 588
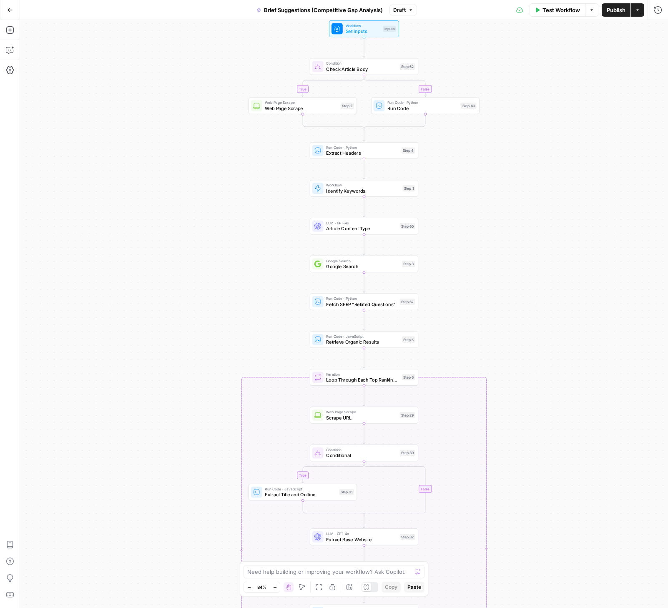
drag, startPoint x: 525, startPoint y: 339, endPoint x: 528, endPoint y: 289, distance: 49.7
click at [528, 289] on div "true false true false Workflow Set Inputs Inputs Condition Check Article Body S…" at bounding box center [344, 314] width 648 height 588
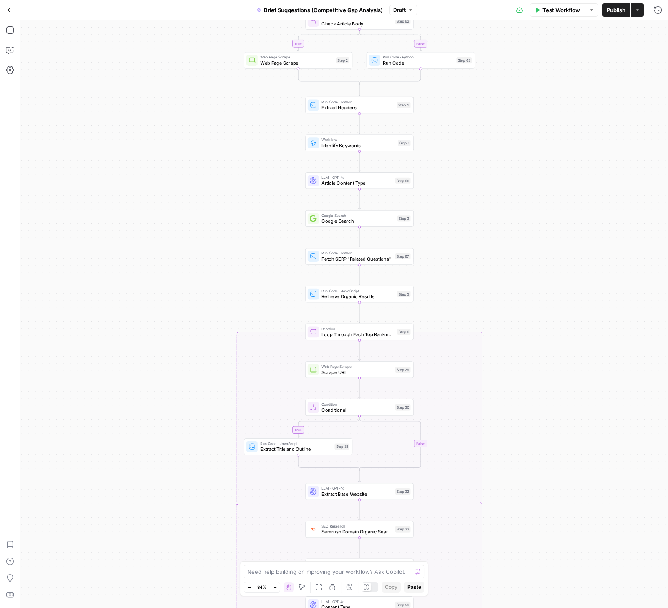
drag, startPoint x: 469, startPoint y: 298, endPoint x: 465, endPoint y: 253, distance: 45.2
click at [465, 253] on div "true false true false Workflow Set Inputs Inputs Condition Check Article Body S…" at bounding box center [344, 314] width 648 height 588
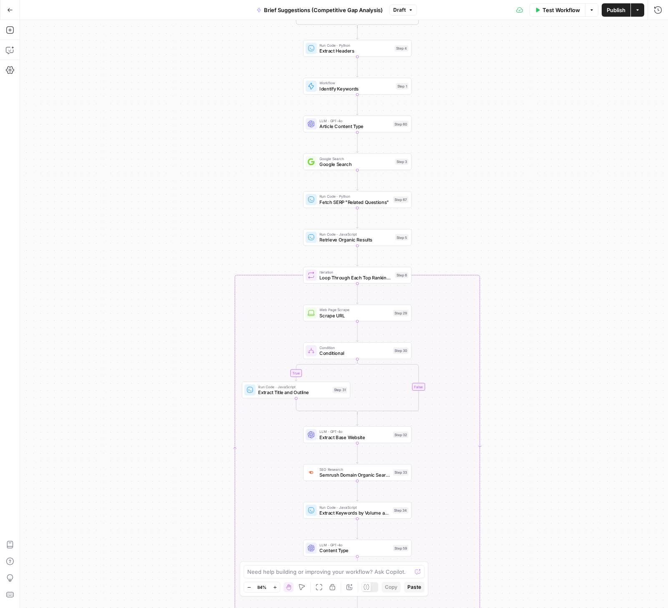
drag, startPoint x: 553, startPoint y: 291, endPoint x: 541, endPoint y: 258, distance: 35.2
click at [545, 213] on div "true false true false Workflow Set Inputs Inputs Condition Check Article Body S…" at bounding box center [344, 314] width 648 height 588
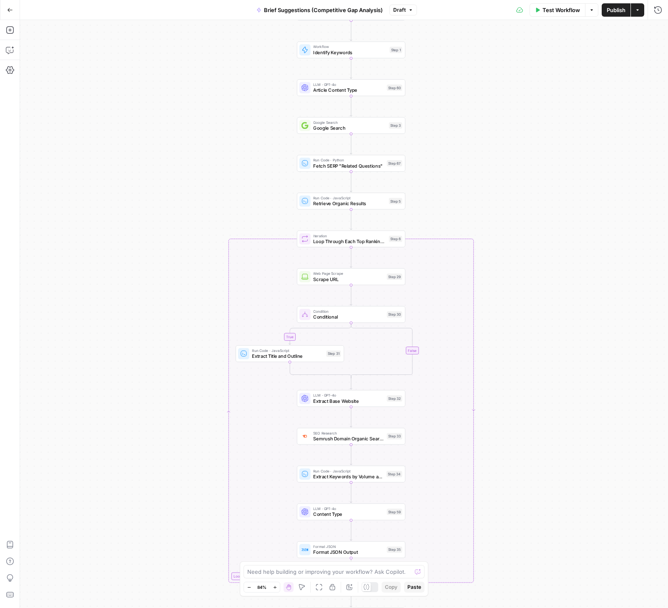
drag, startPoint x: 545, startPoint y: 342, endPoint x: 548, endPoint y: 243, distance: 98.8
click at [548, 243] on div "true false true false Workflow Set Inputs Inputs Condition Check Article Body S…" at bounding box center [344, 314] width 648 height 588
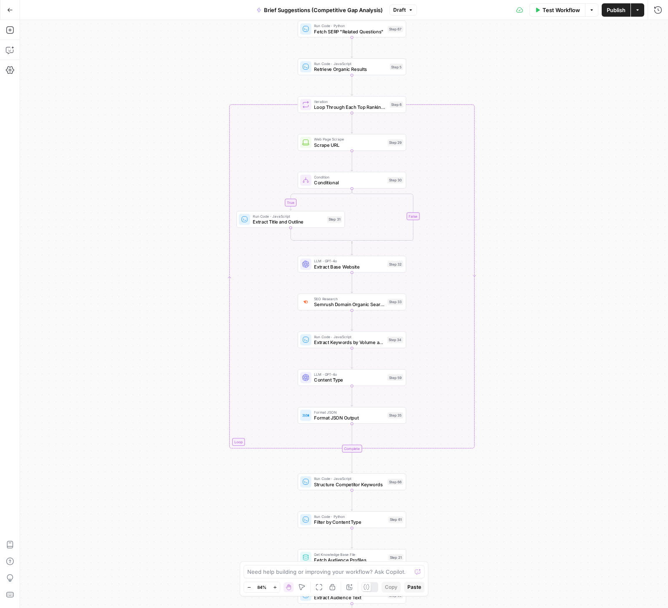
drag, startPoint x: 563, startPoint y: 338, endPoint x: 561, endPoint y: 288, distance: 50.5
click at [561, 288] on div "true false true false Workflow Set Inputs Inputs Condition Check Article Body S…" at bounding box center [344, 314] width 648 height 588
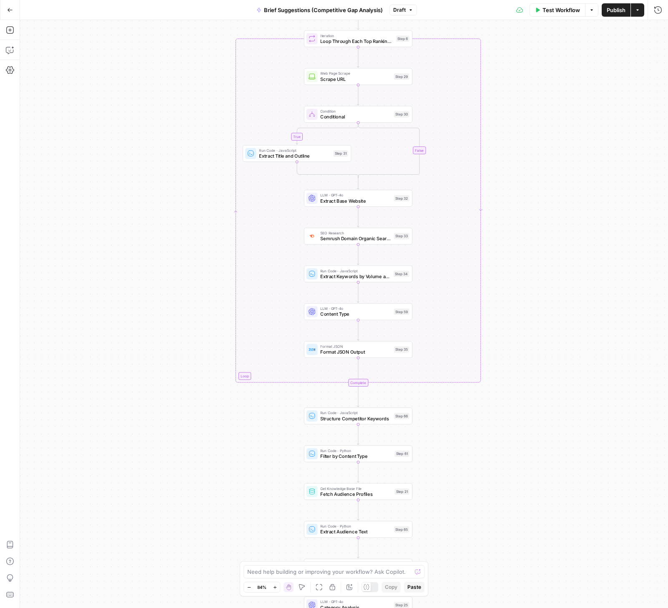
drag, startPoint x: 622, startPoint y: 283, endPoint x: 629, endPoint y: 218, distance: 66.2
click at [629, 218] on div "true false true false Workflow Set Inputs Inputs Condition Check Article Body S…" at bounding box center [344, 314] width 648 height 588
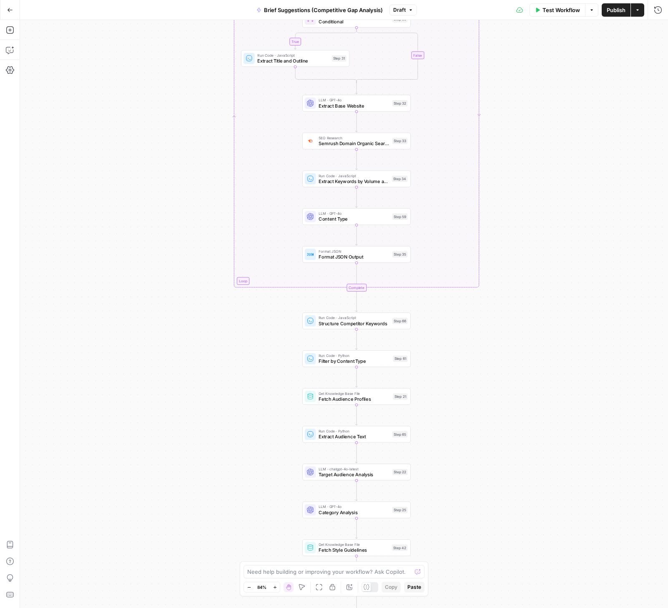
drag, startPoint x: 543, startPoint y: 329, endPoint x: 540, endPoint y: 233, distance: 95.9
click at [540, 233] on div "true false true false Workflow Set Inputs Inputs Condition Check Article Body S…" at bounding box center [344, 314] width 648 height 588
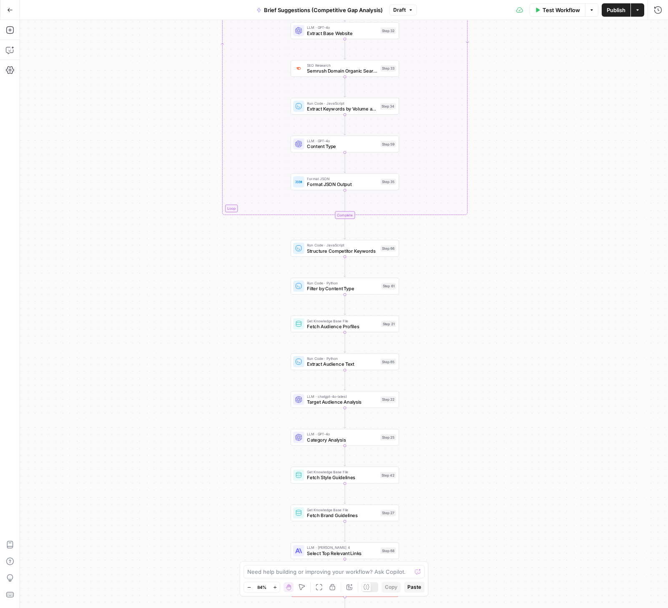
drag, startPoint x: 516, startPoint y: 361, endPoint x: 506, endPoint y: 290, distance: 72.0
click at [506, 290] on div "true false true false Workflow Set Inputs Inputs Condition Check Article Body S…" at bounding box center [344, 314] width 648 height 588
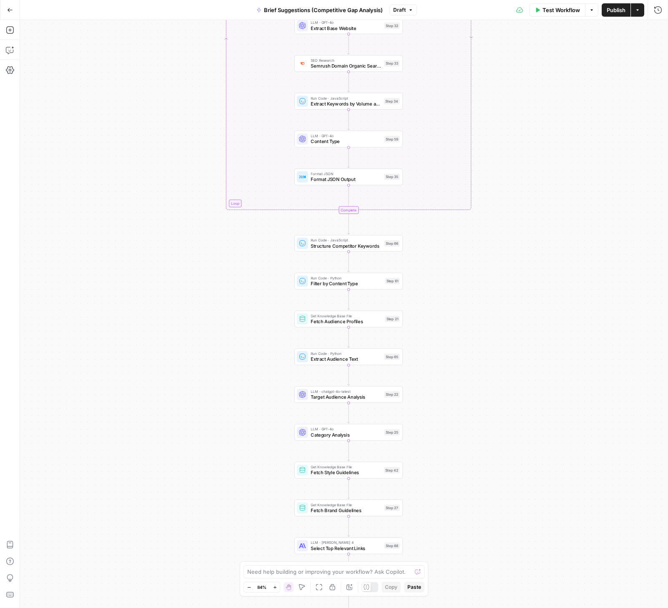
drag, startPoint x: 448, startPoint y: 348, endPoint x: 468, endPoint y: 316, distance: 38.0
click at [467, 319] on div "true false true false Workflow Set Inputs Inputs Condition Check Article Body S…" at bounding box center [344, 314] width 648 height 588
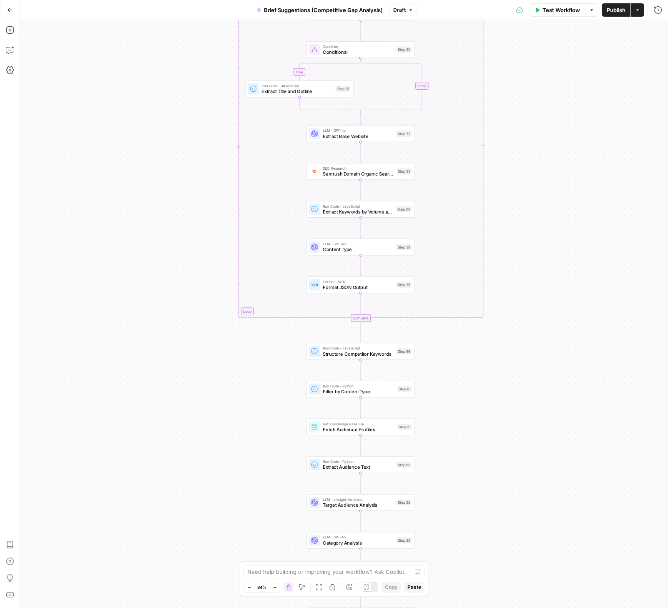
drag, startPoint x: 637, startPoint y: 80, endPoint x: 639, endPoint y: 245, distance: 165.1
click at [639, 245] on div "true false true false Workflow Set Inputs Inputs Condition Check Article Body S…" at bounding box center [344, 314] width 648 height 588
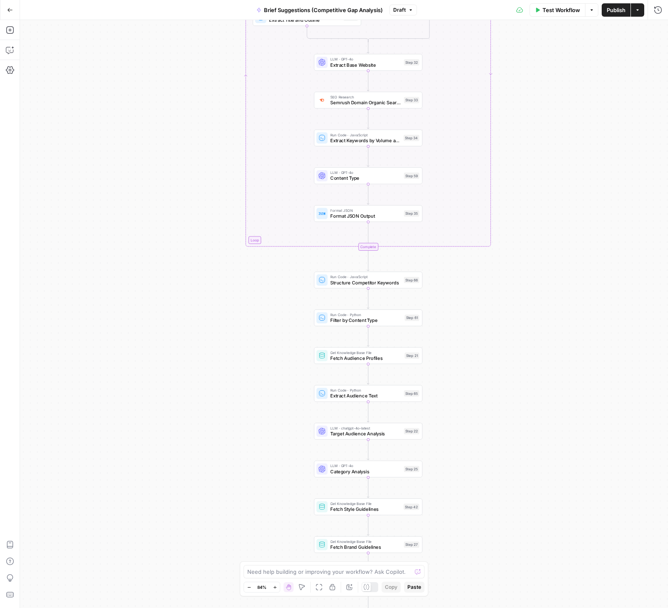
drag, startPoint x: 562, startPoint y: 296, endPoint x: 560, endPoint y: 172, distance: 123.8
click at [560, 171] on div "true false true false Workflow Set Inputs Inputs Condition Check Article Body S…" at bounding box center [344, 314] width 648 height 588
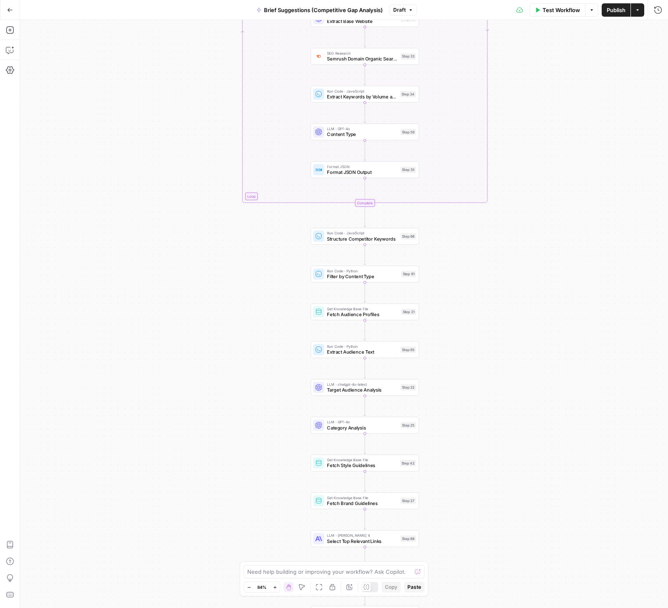
drag, startPoint x: 549, startPoint y: 376, endPoint x: 548, endPoint y: 286, distance: 90.4
click at [548, 286] on div "true false true false Workflow Set Inputs Inputs Condition Check Article Body S…" at bounding box center [344, 314] width 648 height 588
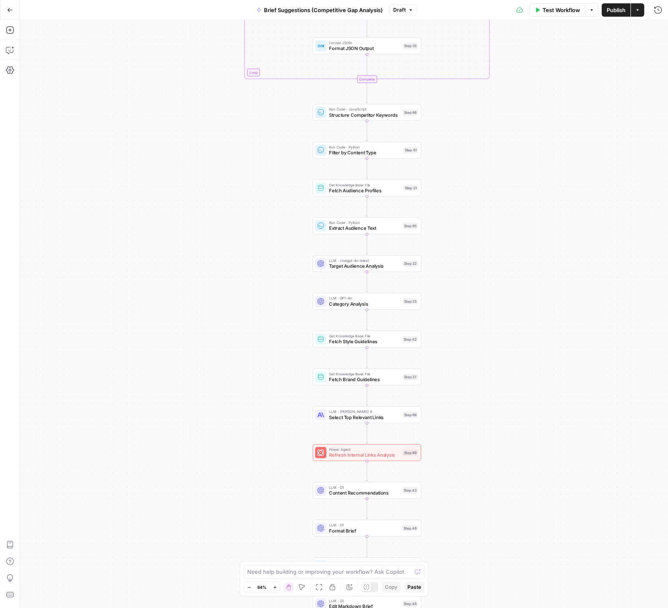
drag, startPoint x: 552, startPoint y: 324, endPoint x: 555, endPoint y: 265, distance: 58.8
click at [555, 266] on div "true false true false Workflow Set Inputs Inputs Condition Check Article Body S…" at bounding box center [344, 314] width 648 height 588
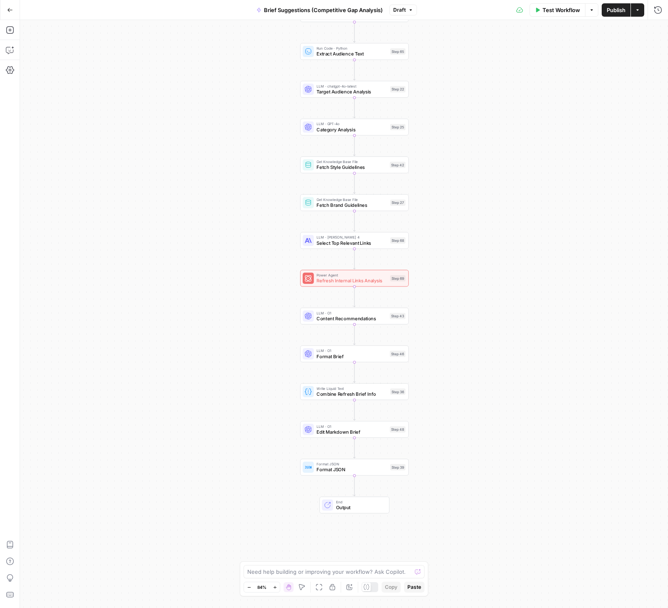
drag, startPoint x: 476, startPoint y: 391, endPoint x: 464, endPoint y: 230, distance: 160.5
click at [463, 220] on div "true false true false Workflow Set Inputs Inputs Condition Check Article Body S…" at bounding box center [344, 314] width 648 height 588
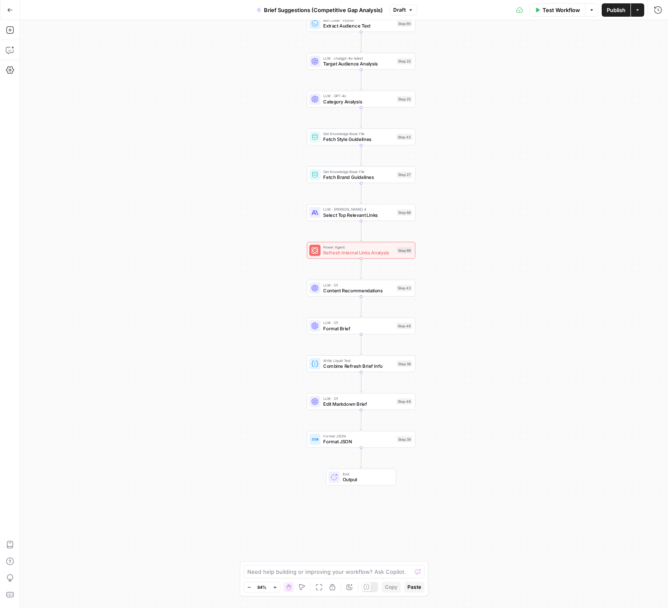
drag, startPoint x: 479, startPoint y: 421, endPoint x: 483, endPoint y: 401, distance: 20.9
click at [483, 401] on div "true false true false Workflow Set Inputs Inputs Condition Check Article Body S…" at bounding box center [344, 314] width 648 height 588
